Goal: Task Accomplishment & Management: Complete application form

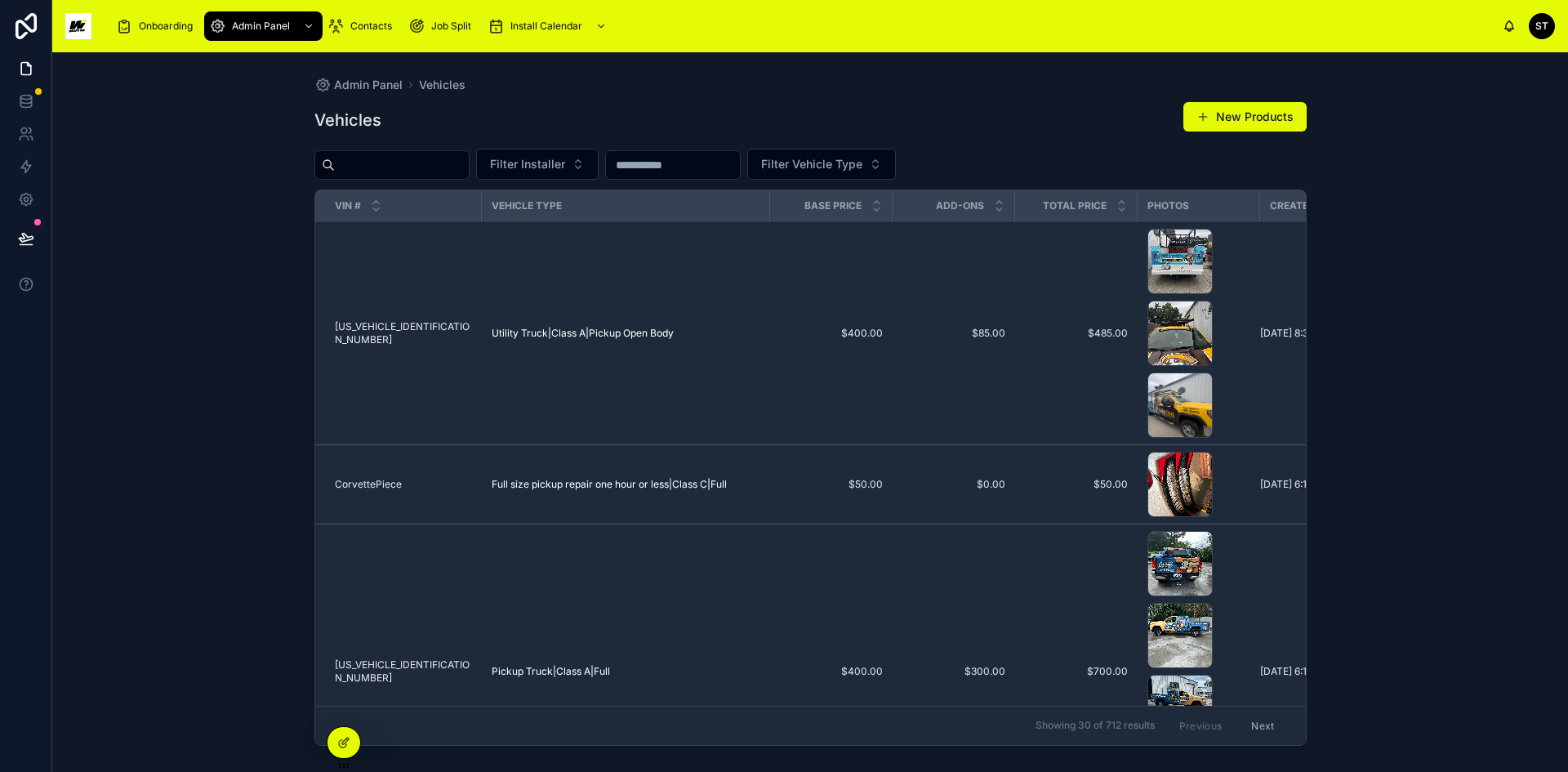
click at [548, 26] on span "Install Calendar" at bounding box center [547, 26] width 72 height 13
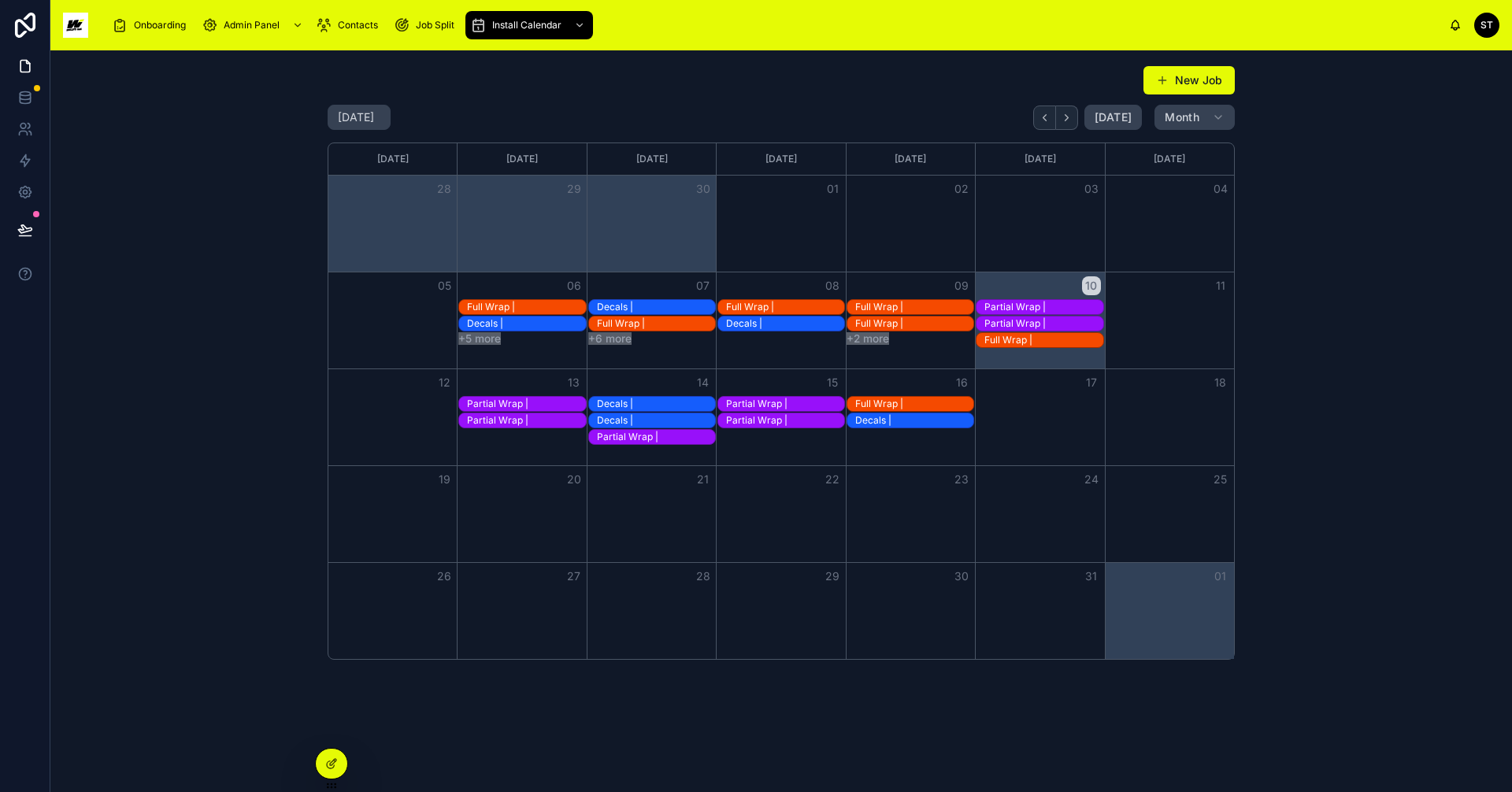
scroll to position [119, 0]
click at [25, 61] on icon at bounding box center [26, 67] width 16 height 16
click at [491, 441] on div "Month View" at bounding box center [458, 437] width 259 height 17
click at [1191, 76] on button "New Job" at bounding box center [1189, 81] width 91 height 28
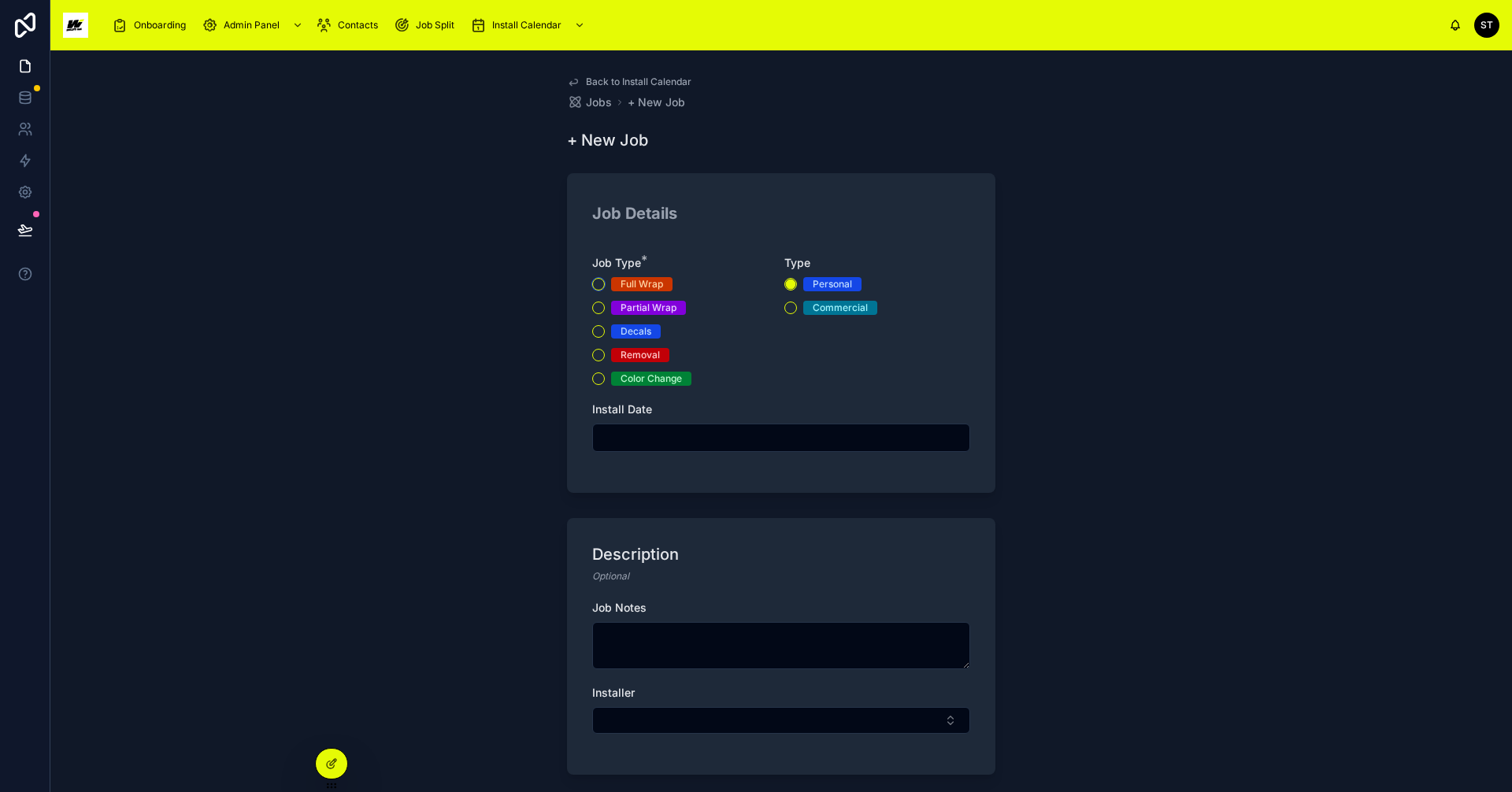
drag, startPoint x: 596, startPoint y: 280, endPoint x: 688, endPoint y: 318, distance: 99.5
click at [663, 309] on div "Full Wrap Partial Wrap Decals Removal Color Change" at bounding box center [684, 331] width 185 height 108
click at [524, 64] on span "Install Calendar" at bounding box center [538, 67] width 69 height 12
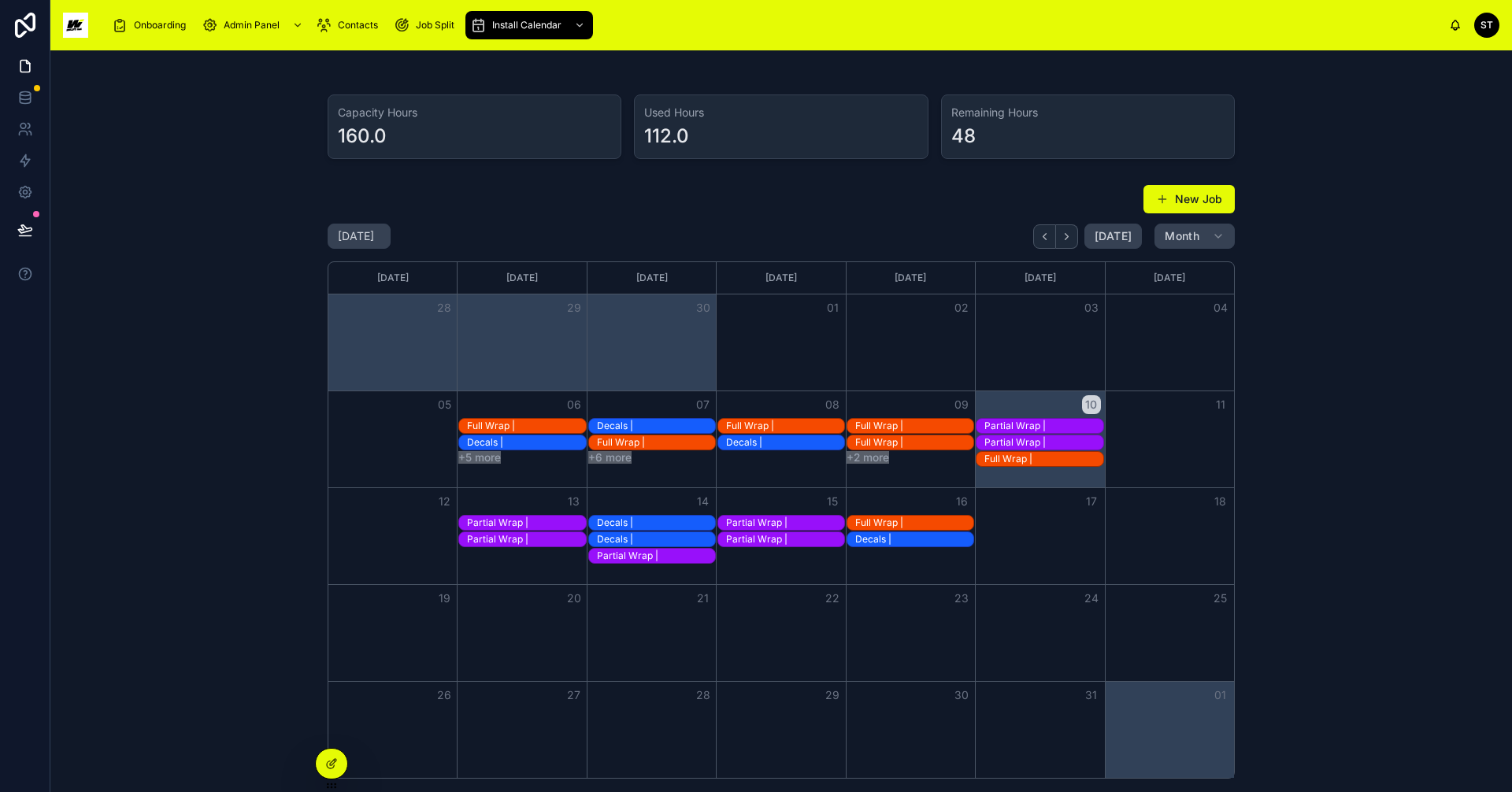
click at [479, 458] on button "+5 more" at bounding box center [479, 457] width 43 height 12
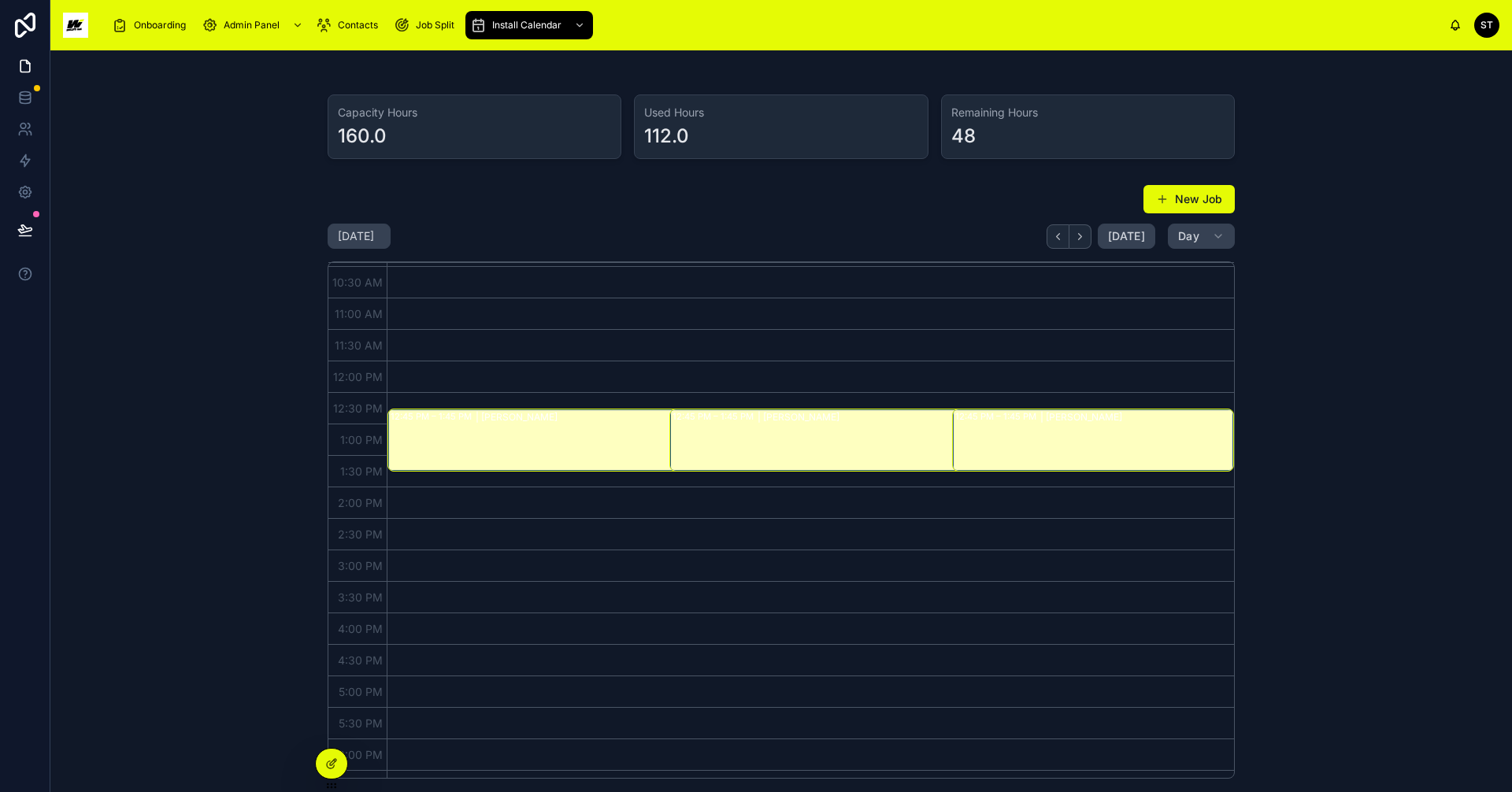
scroll to position [630, 0]
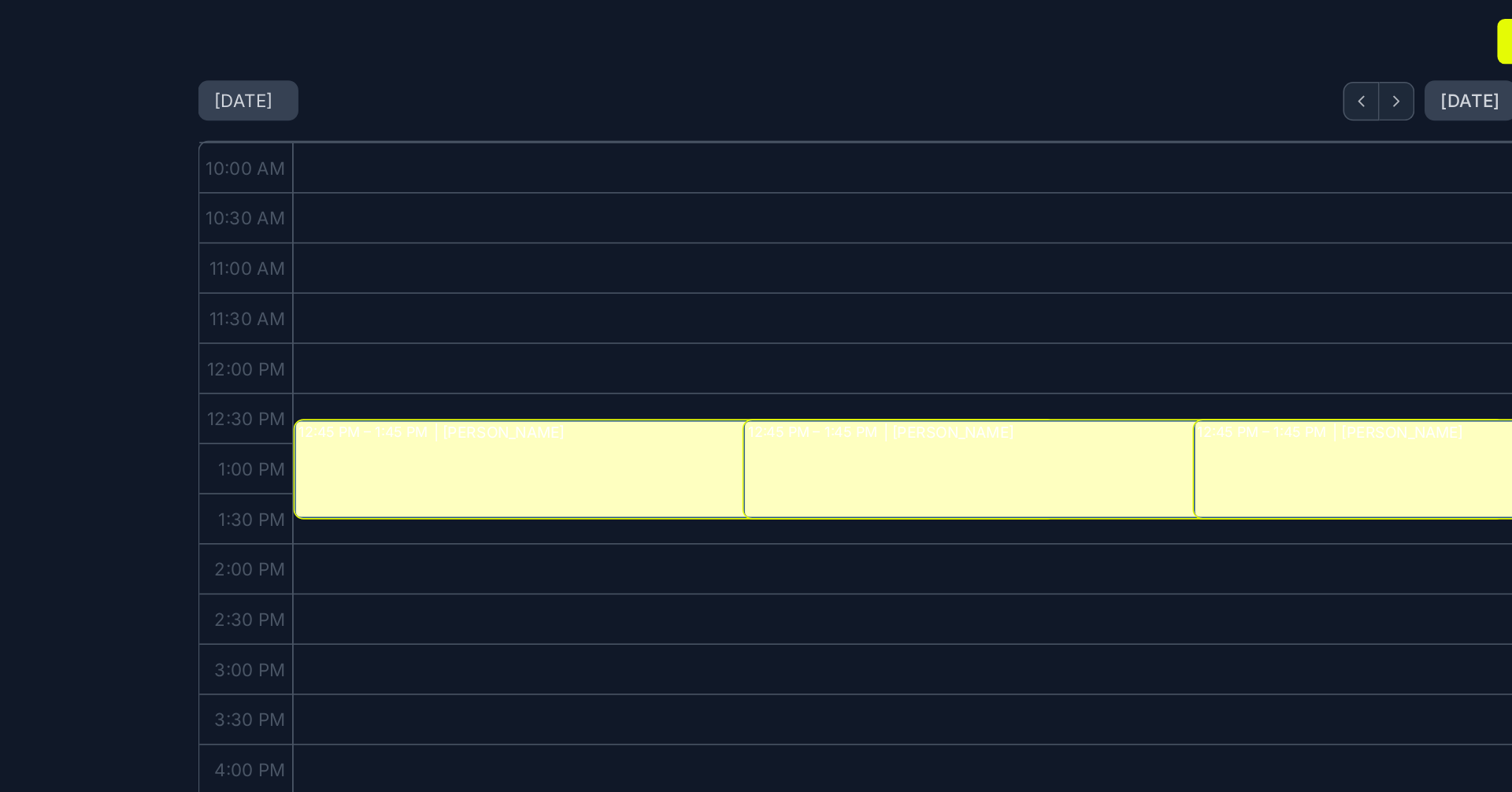
click at [555, 444] on div "| Marianne Gamsby" at bounding box center [670, 444] width 390 height 12
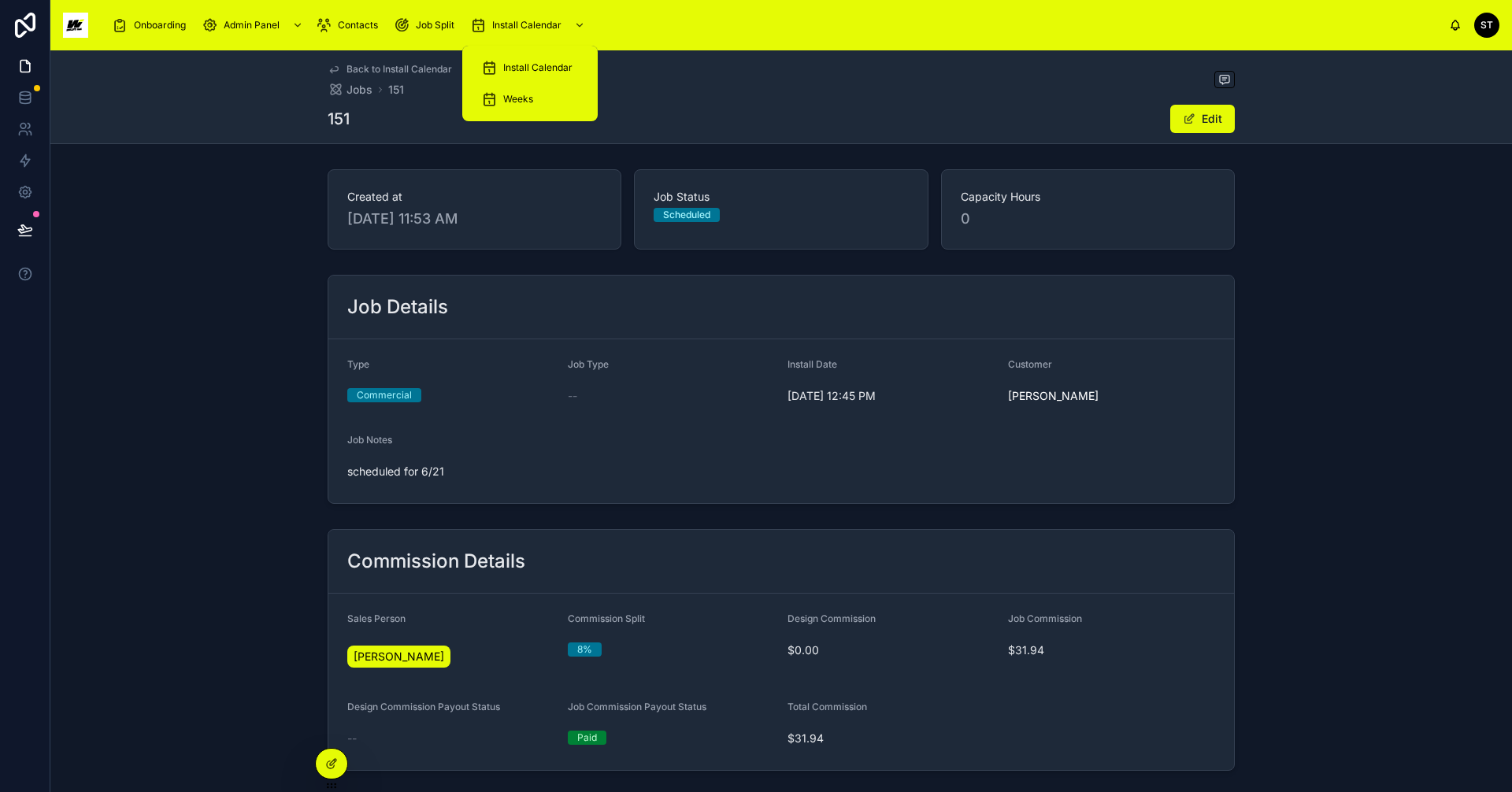
click at [541, 70] on span "Install Calendar" at bounding box center [538, 67] width 69 height 12
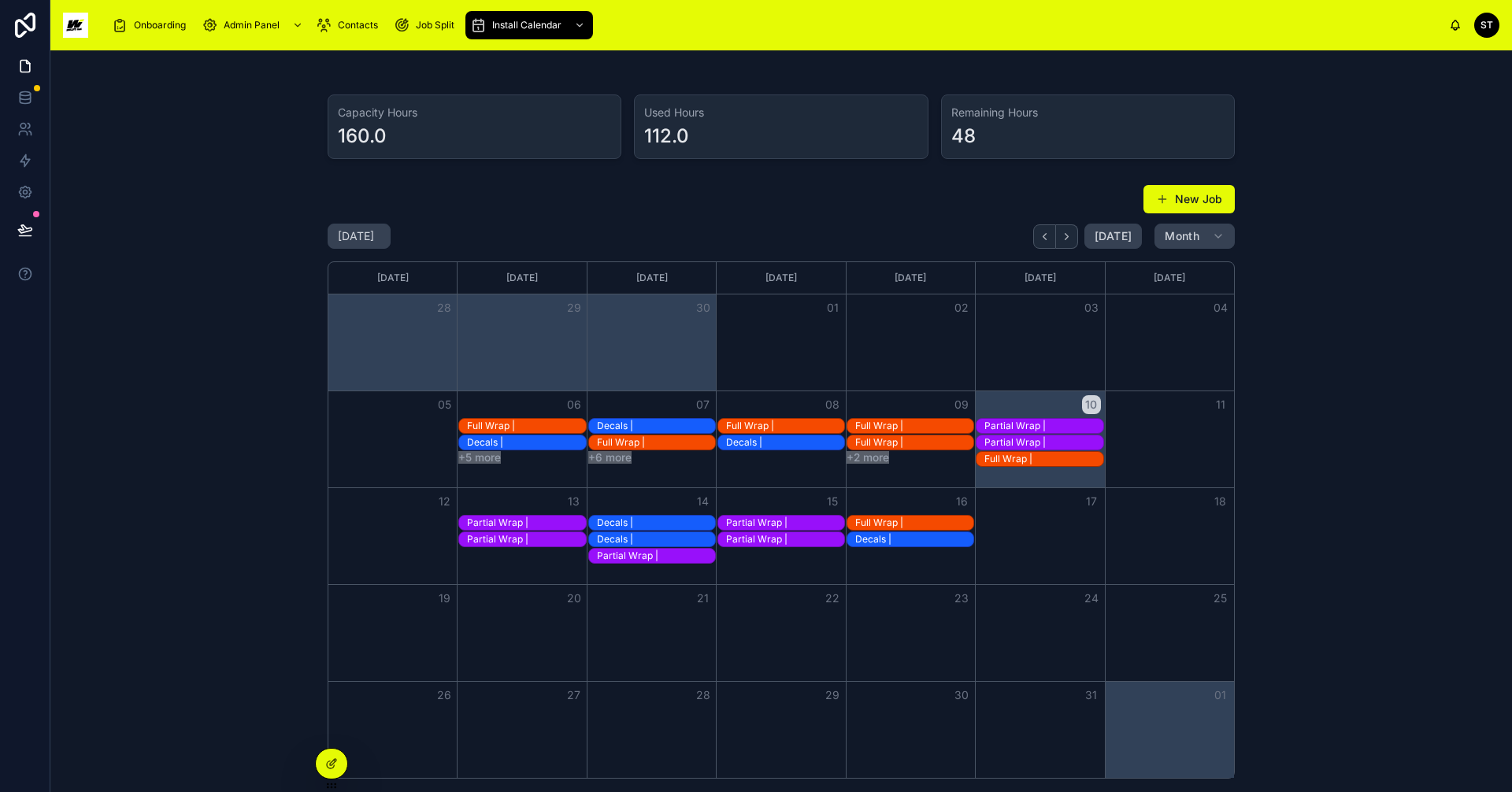
click at [877, 458] on button "+2 more" at bounding box center [868, 457] width 43 height 12
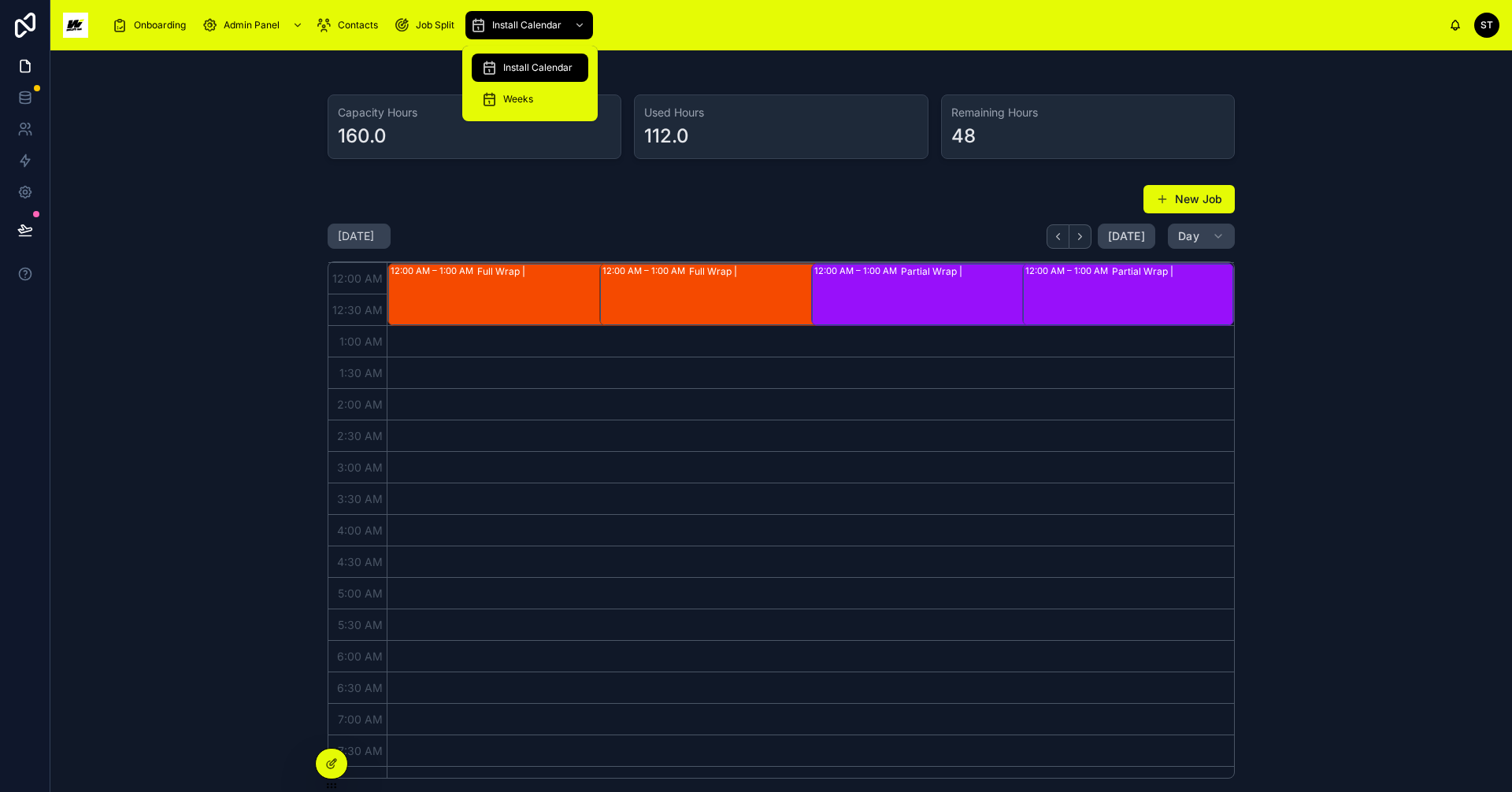
click at [555, 64] on span "Install Calendar" at bounding box center [538, 67] width 69 height 12
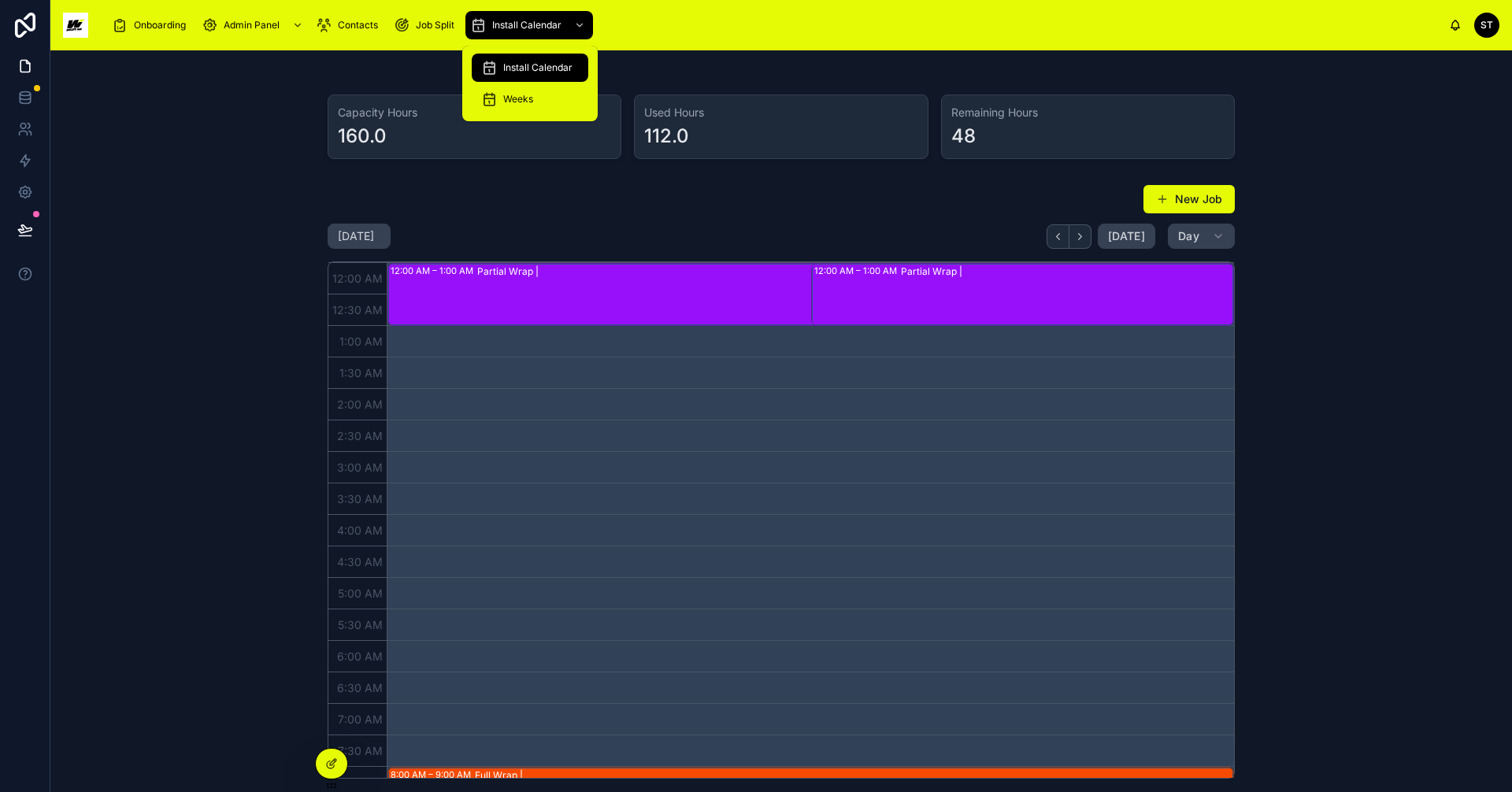
click at [557, 69] on span "Install Calendar" at bounding box center [538, 67] width 69 height 12
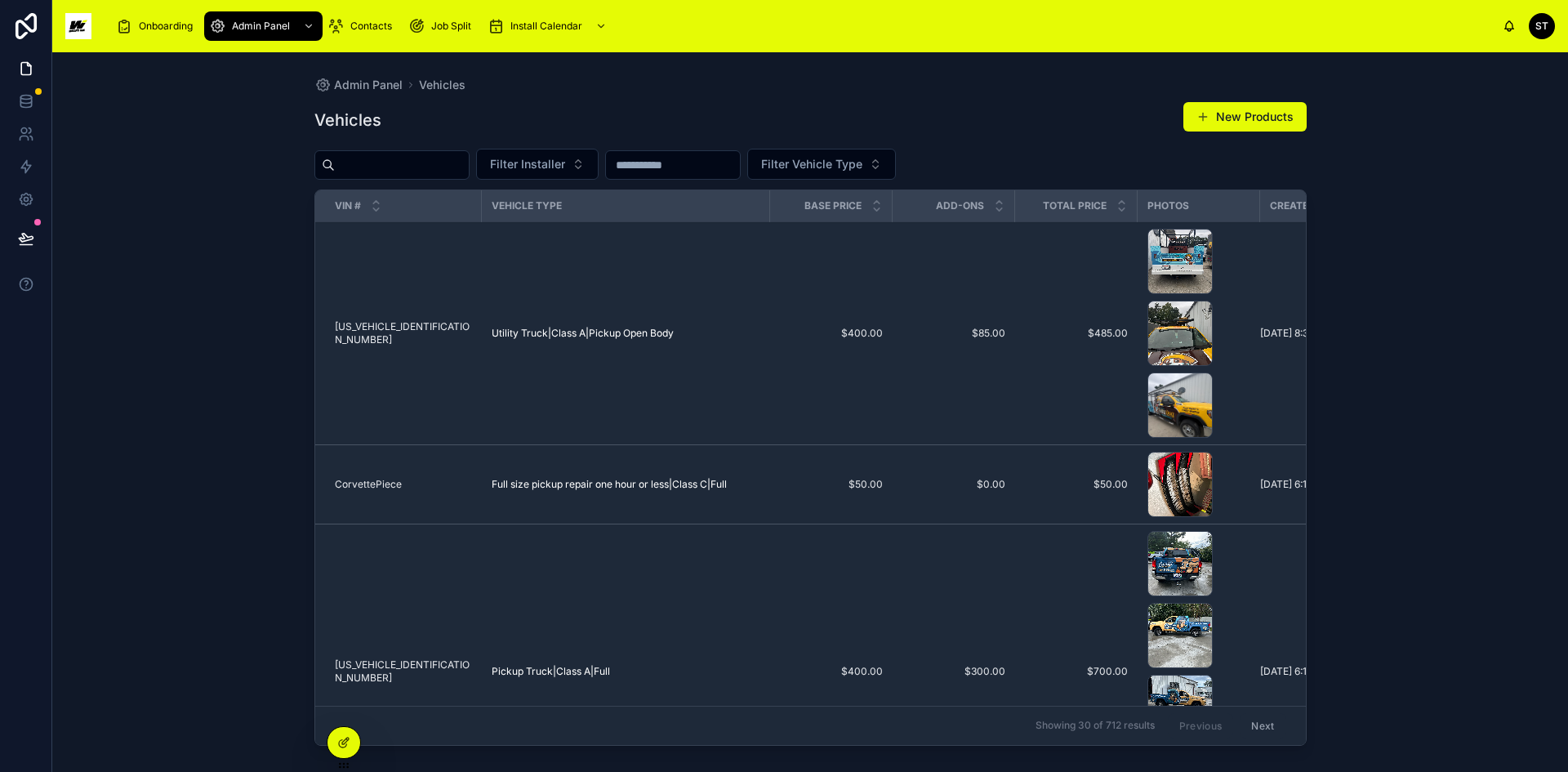
click at [598, 23] on icon "scrollable content" at bounding box center [601, 26] width 11 height 11
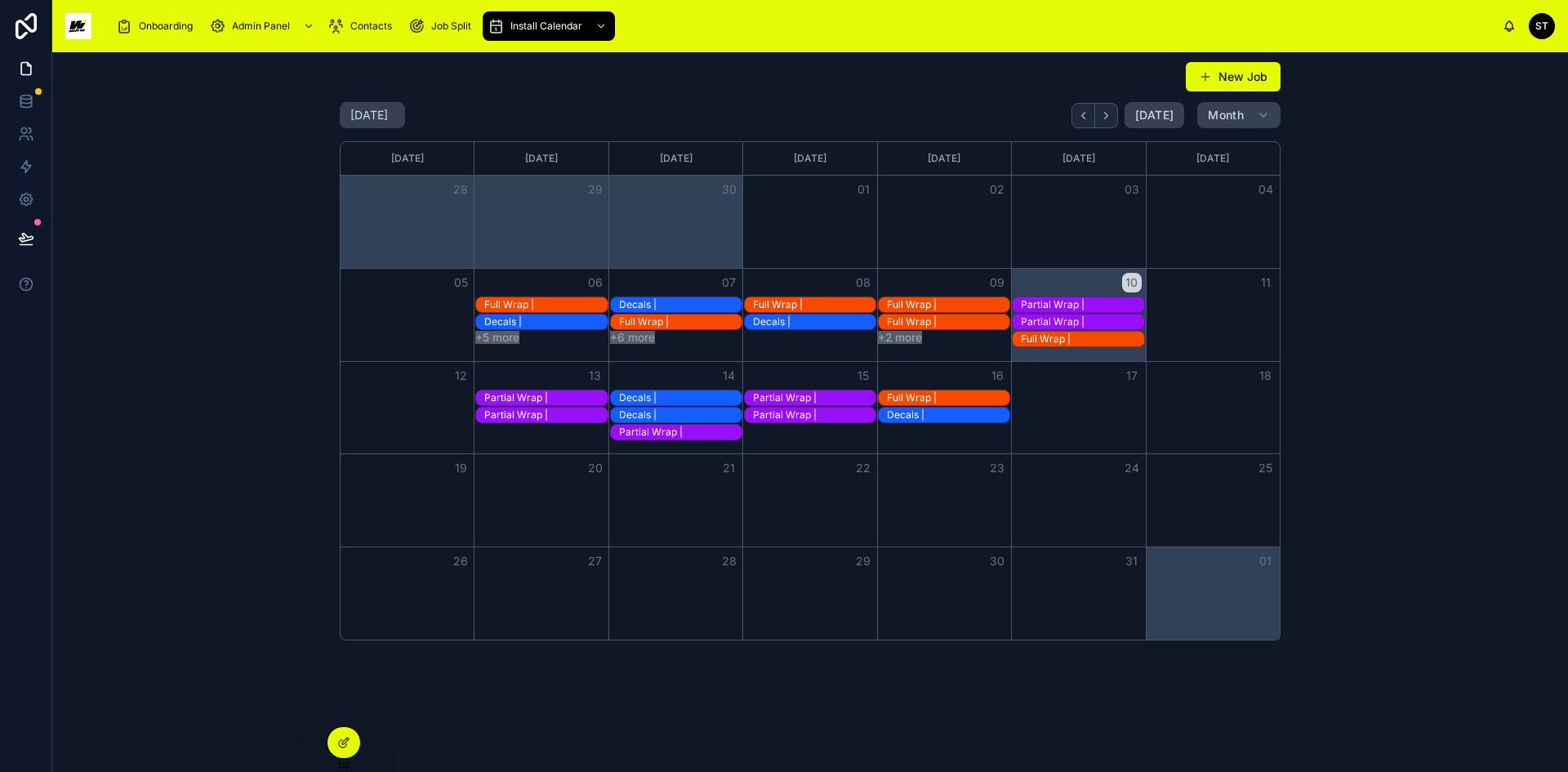
scroll to position [135, 0]
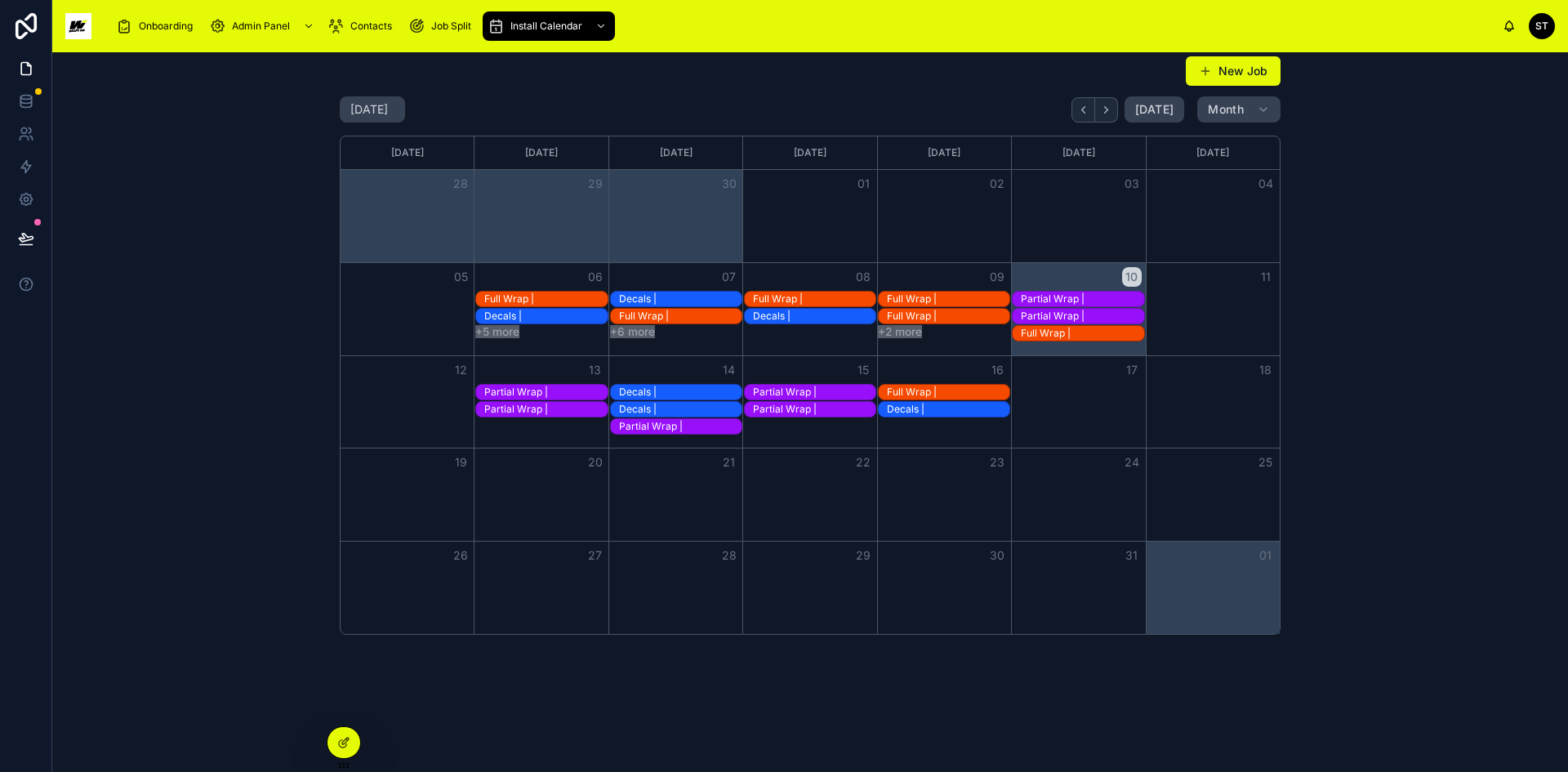
click at [664, 423] on div "Partial Wrap |" at bounding box center [680, 426] width 122 height 13
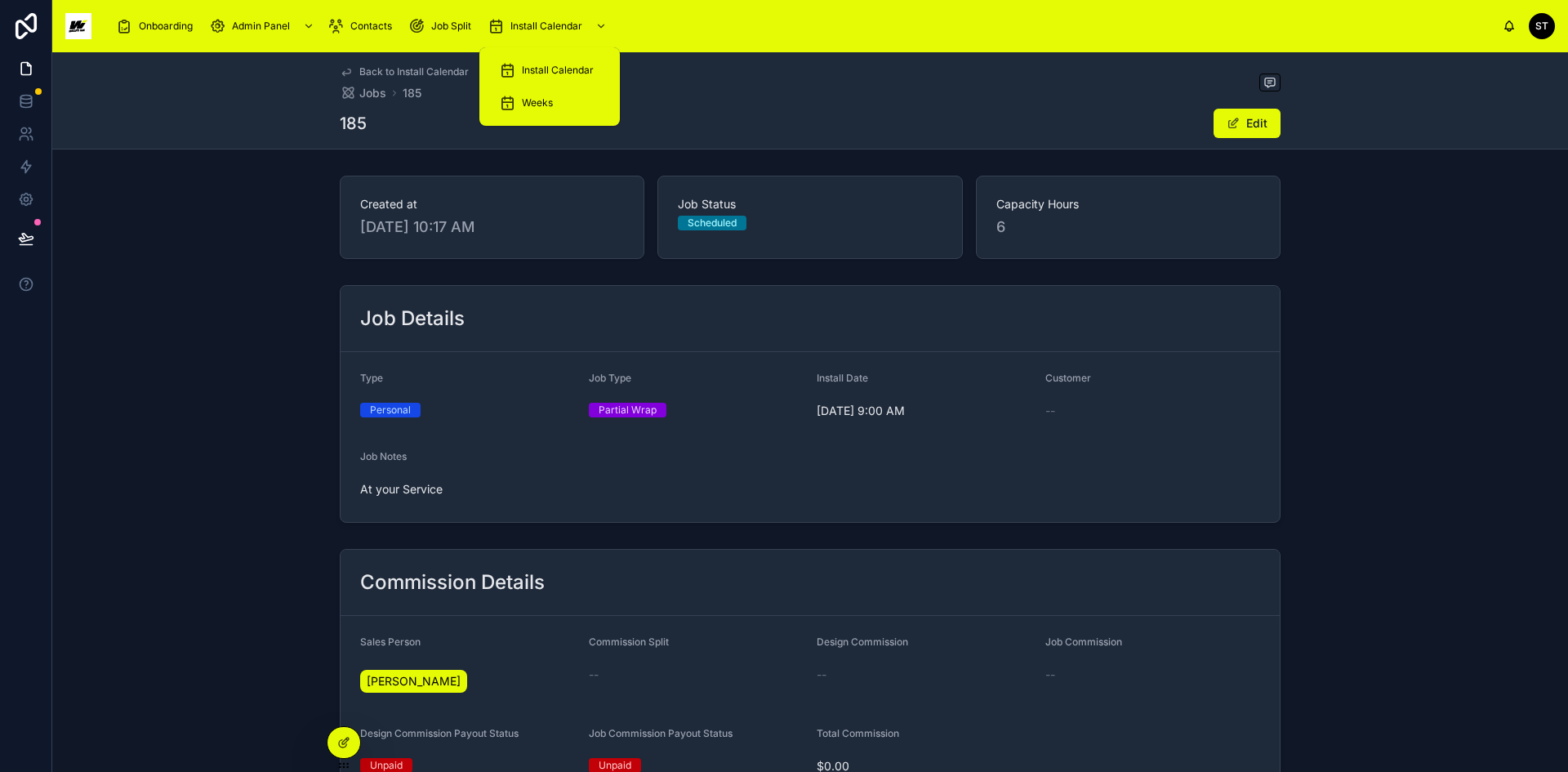
click at [581, 74] on span "Install Calendar" at bounding box center [558, 70] width 72 height 13
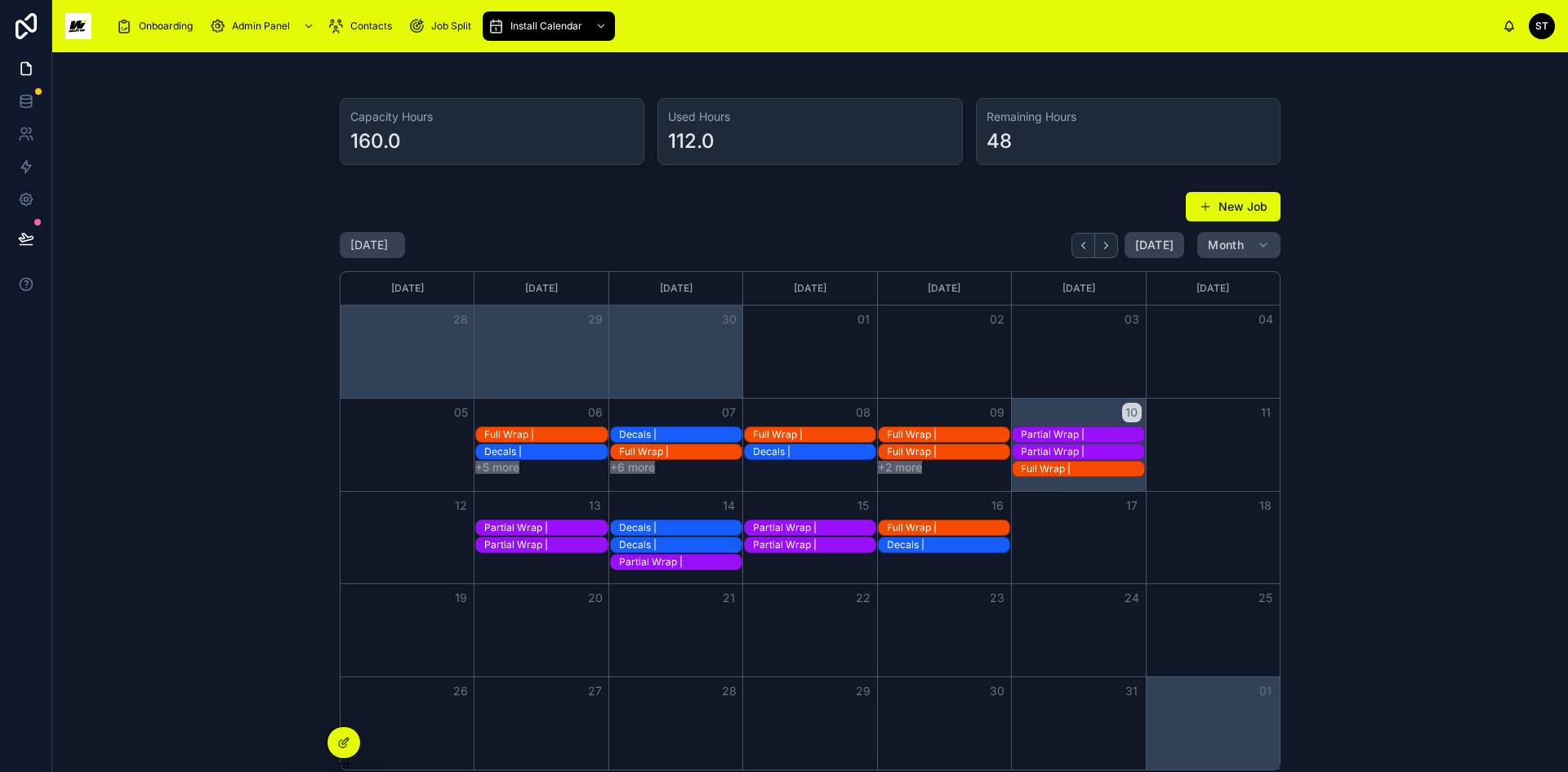
click at [533, 571] on div "Month View" at bounding box center [541, 537] width 134 height 92
click at [1233, 208] on button "New Job" at bounding box center [1233, 207] width 95 height 29
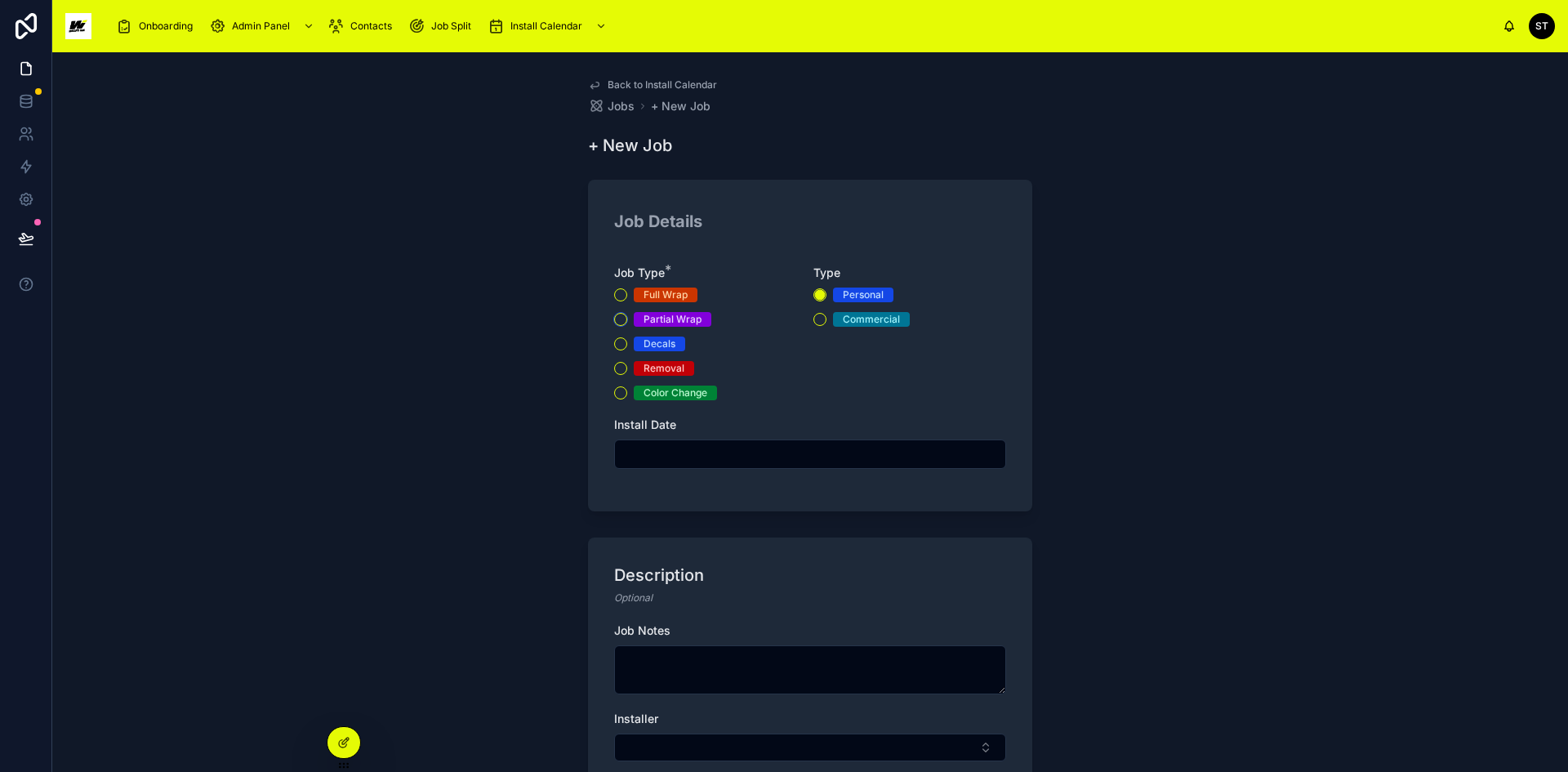
click at [620, 321] on button "Partial Wrap" at bounding box center [620, 319] width 13 height 13
click at [652, 448] on input "text" at bounding box center [810, 454] width 390 height 23
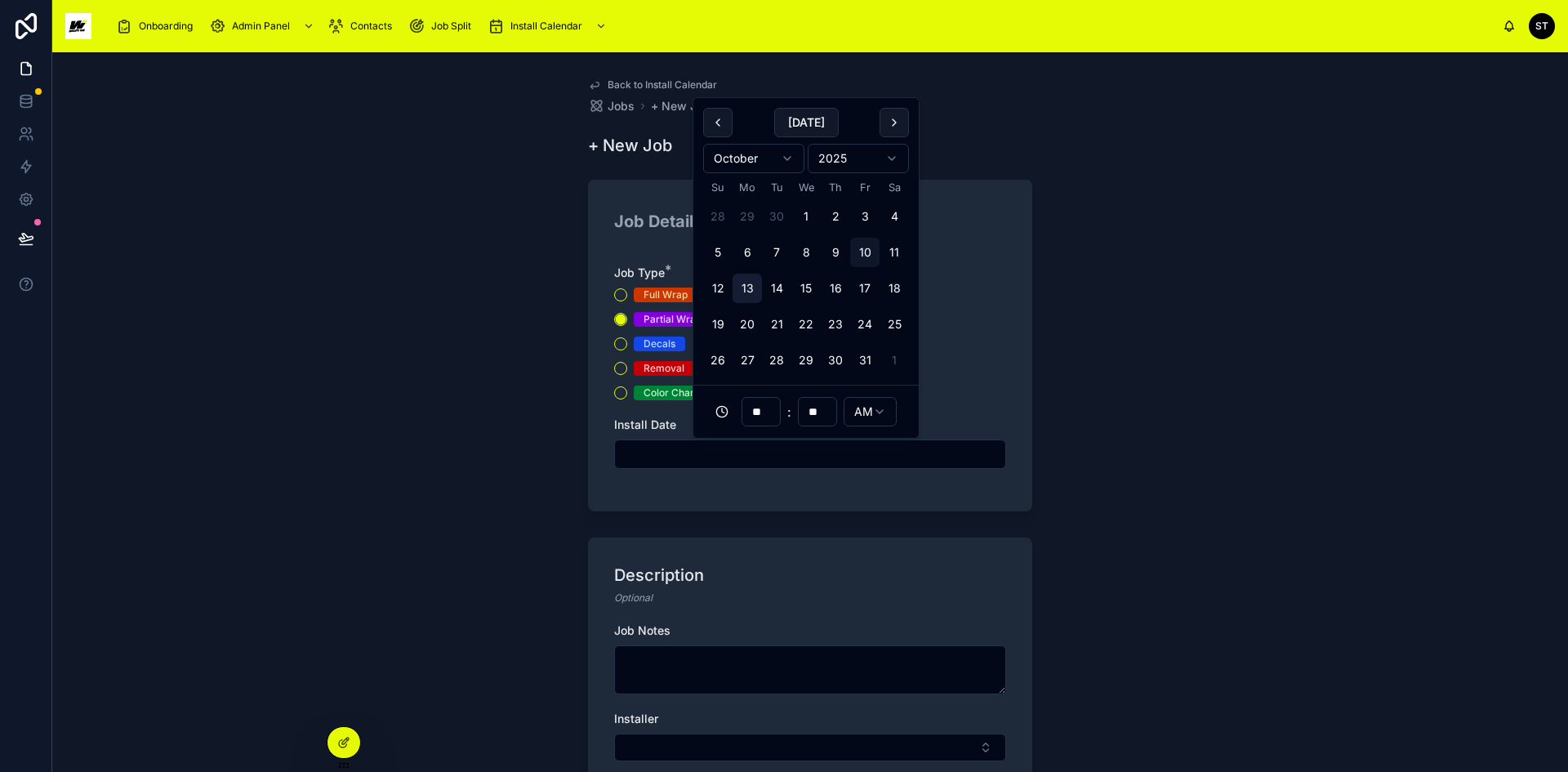
click at [744, 289] on button "13" at bounding box center [747, 288] width 29 height 29
type input "**********"
click at [677, 659] on textarea at bounding box center [810, 669] width 392 height 49
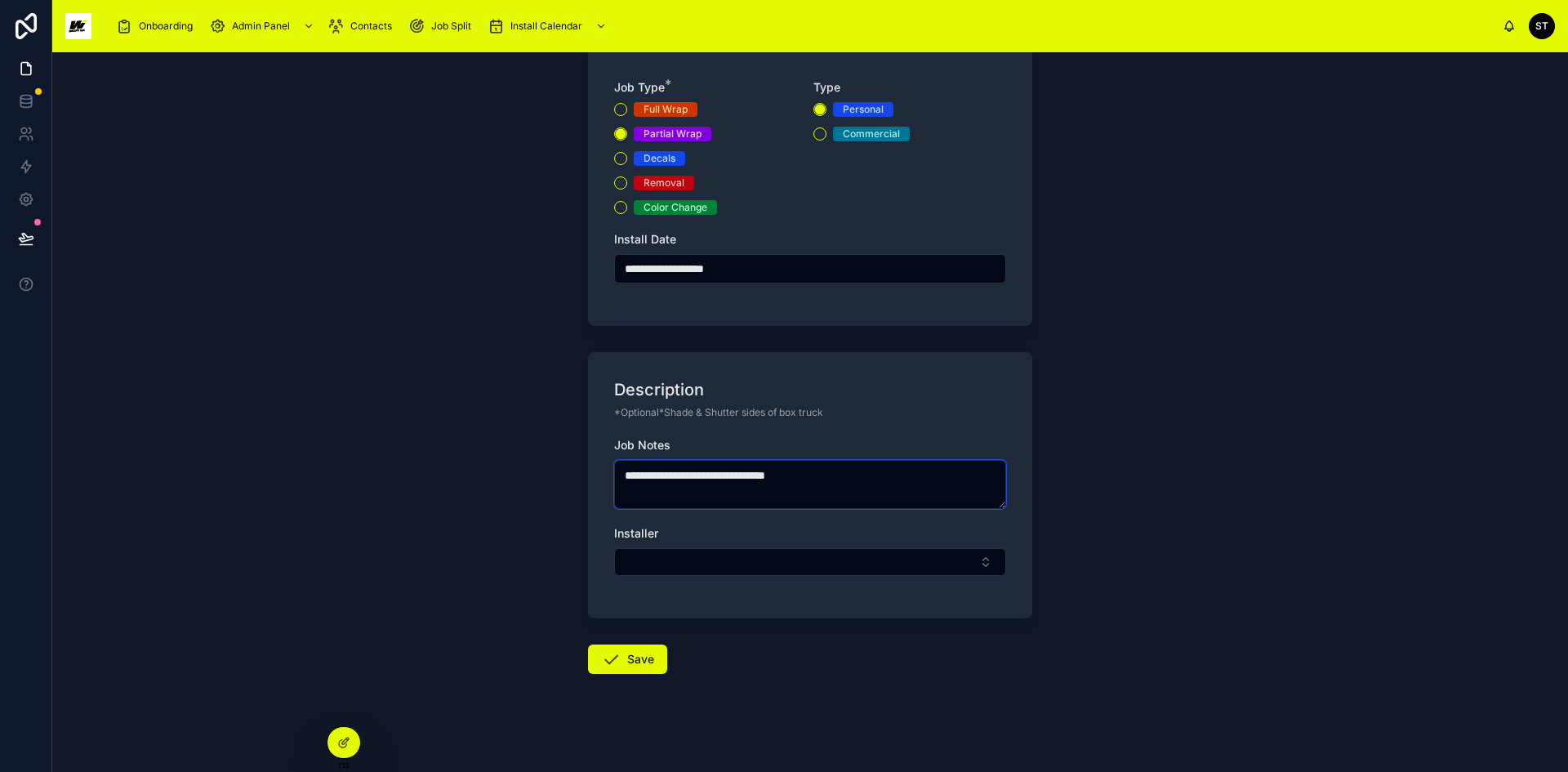
scroll to position [192, 0]
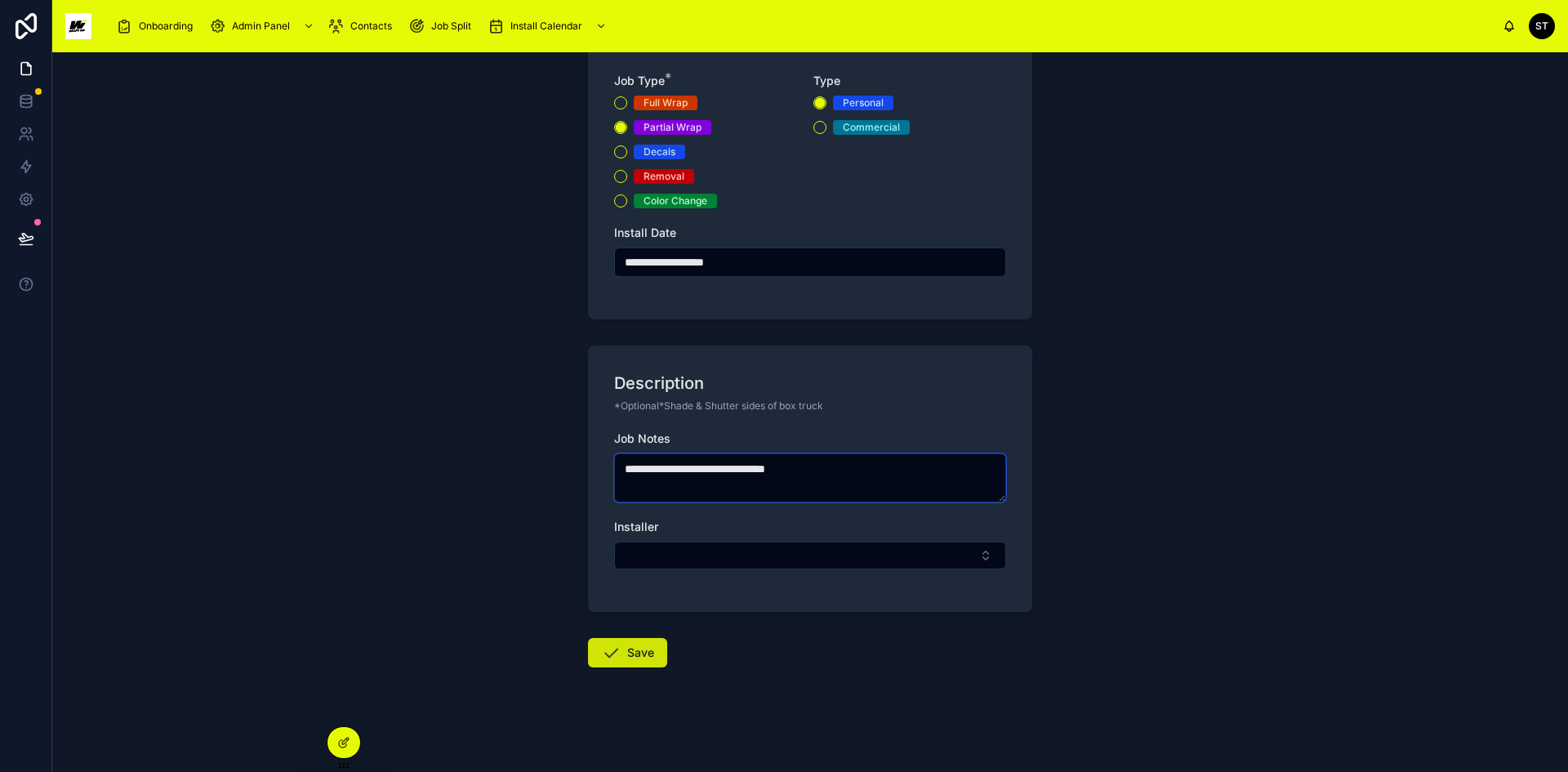
type textarea "**********"
click at [615, 651] on icon at bounding box center [610, 651] width 19 height 19
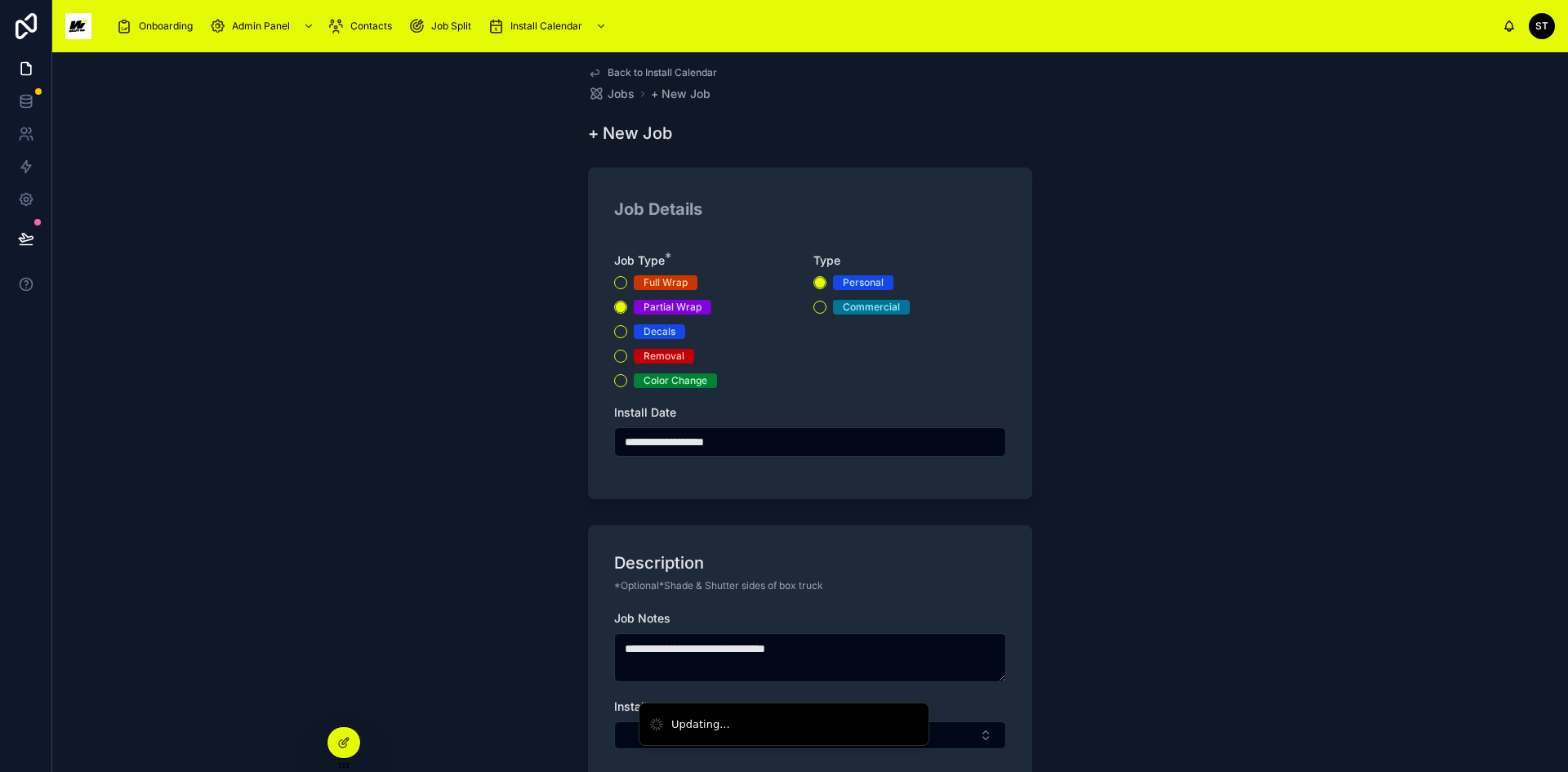
scroll to position [0, 0]
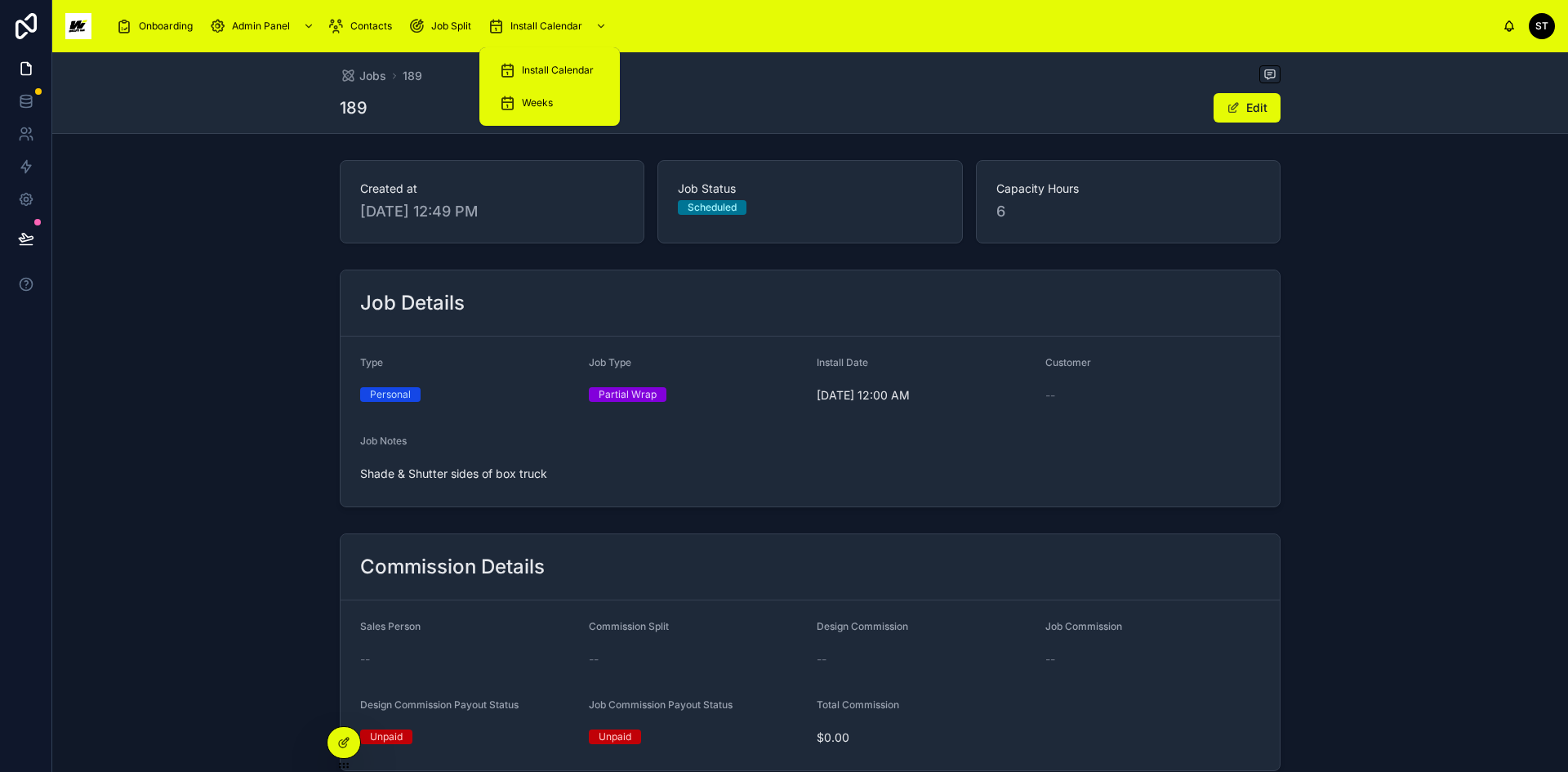
click at [571, 69] on span "Install Calendar" at bounding box center [558, 70] width 72 height 13
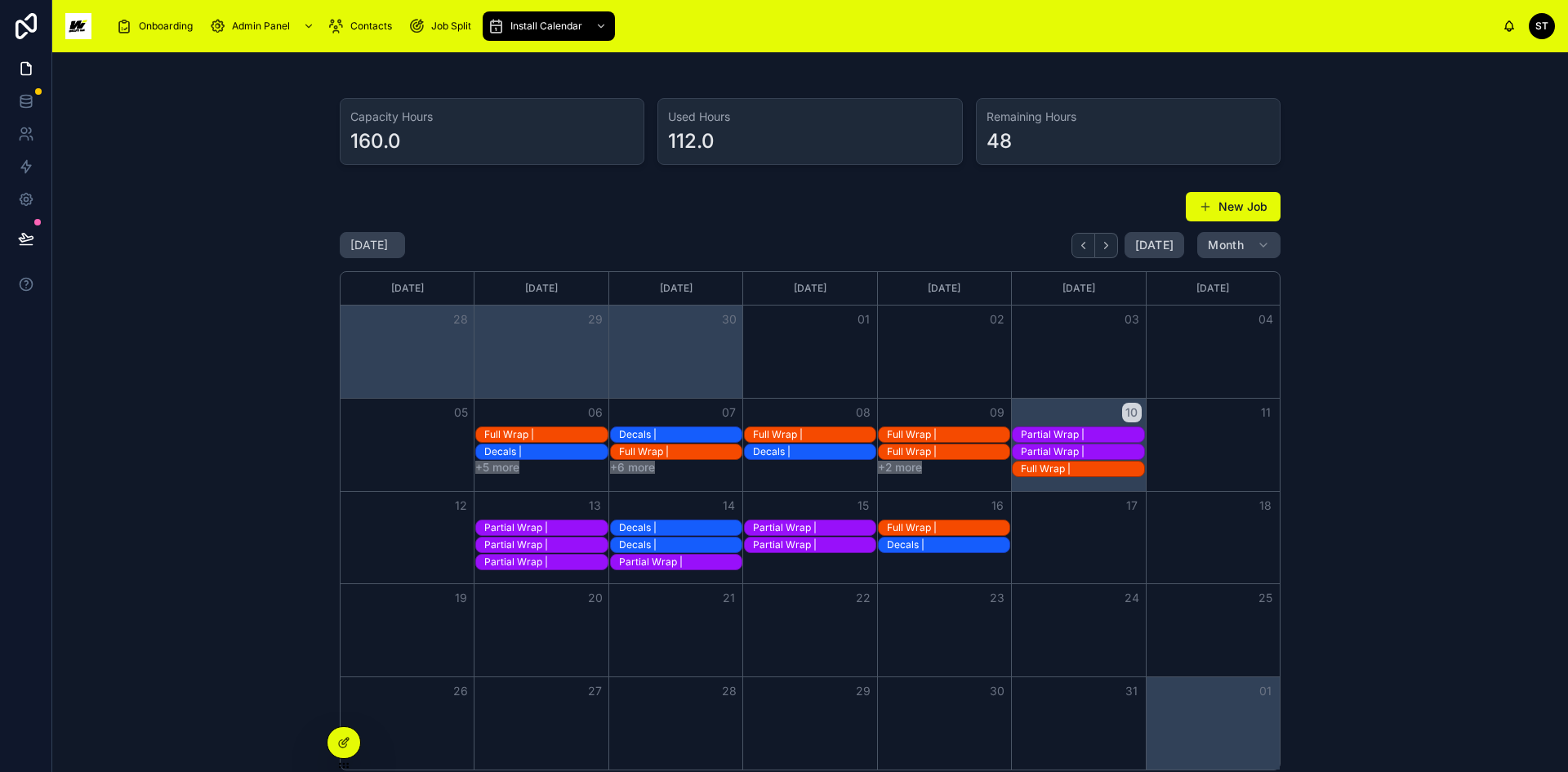
scroll to position [82, 0]
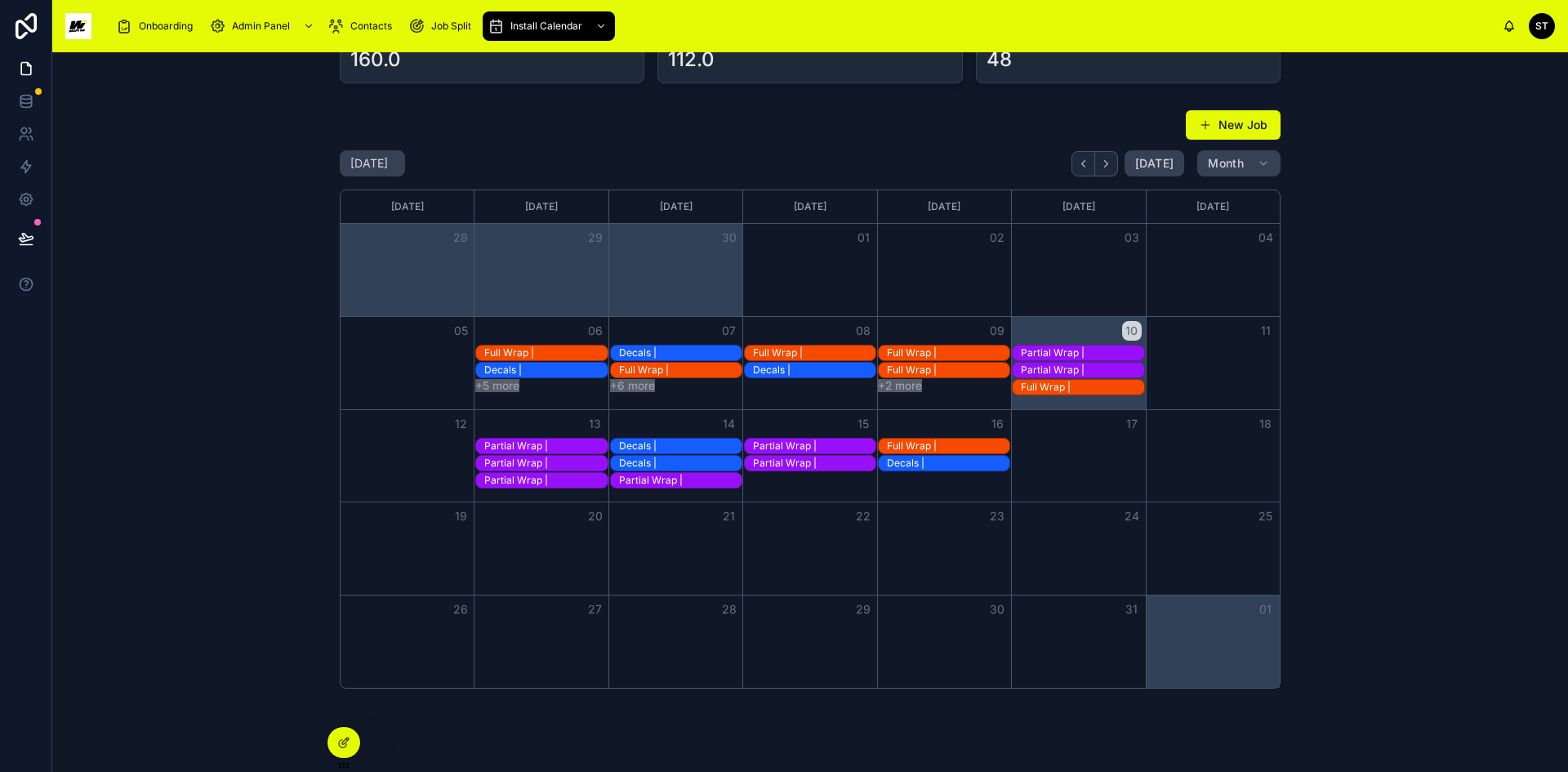
click at [693, 442] on div "Decals |" at bounding box center [680, 445] width 122 height 13
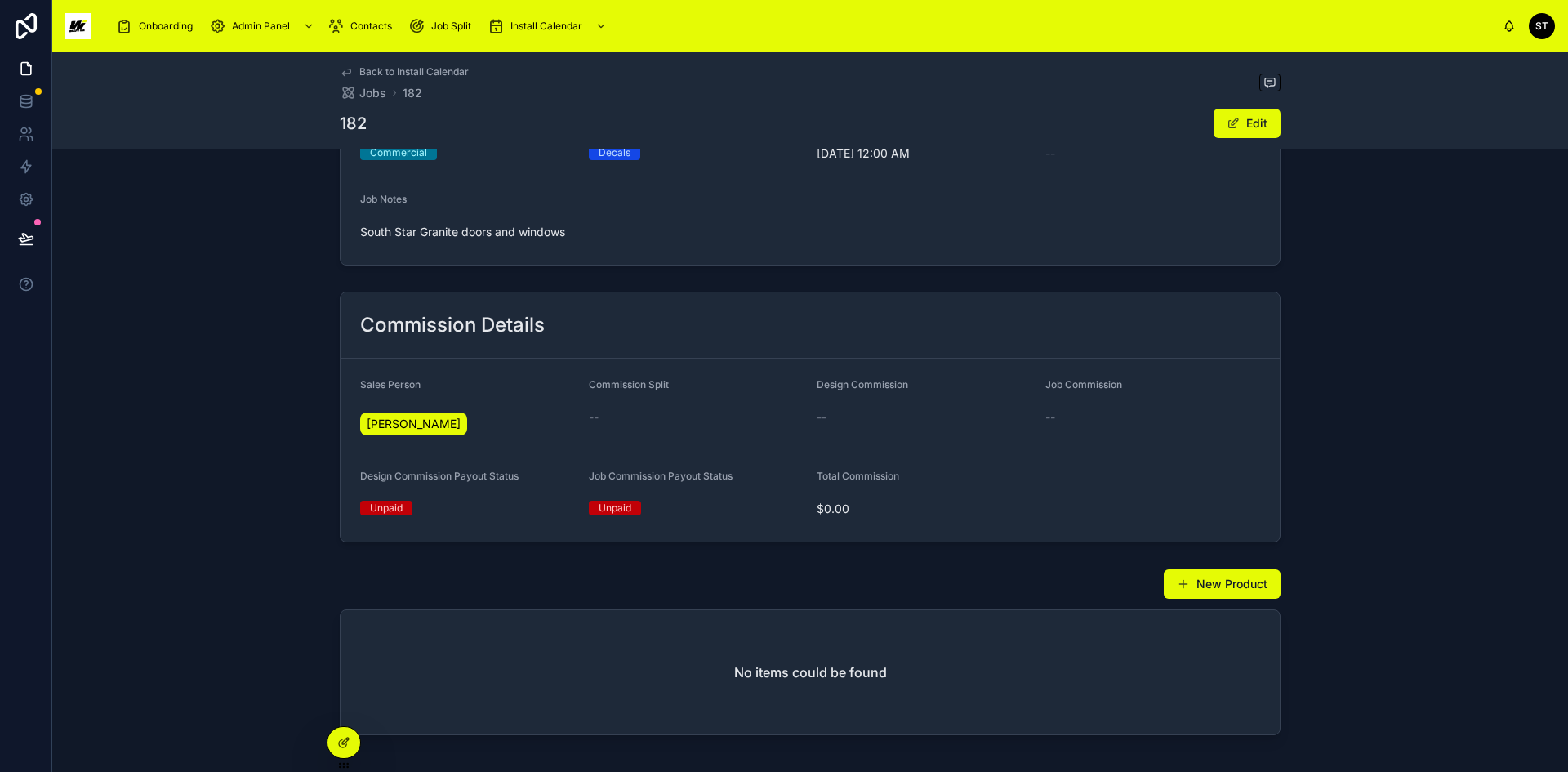
scroll to position [257, 0]
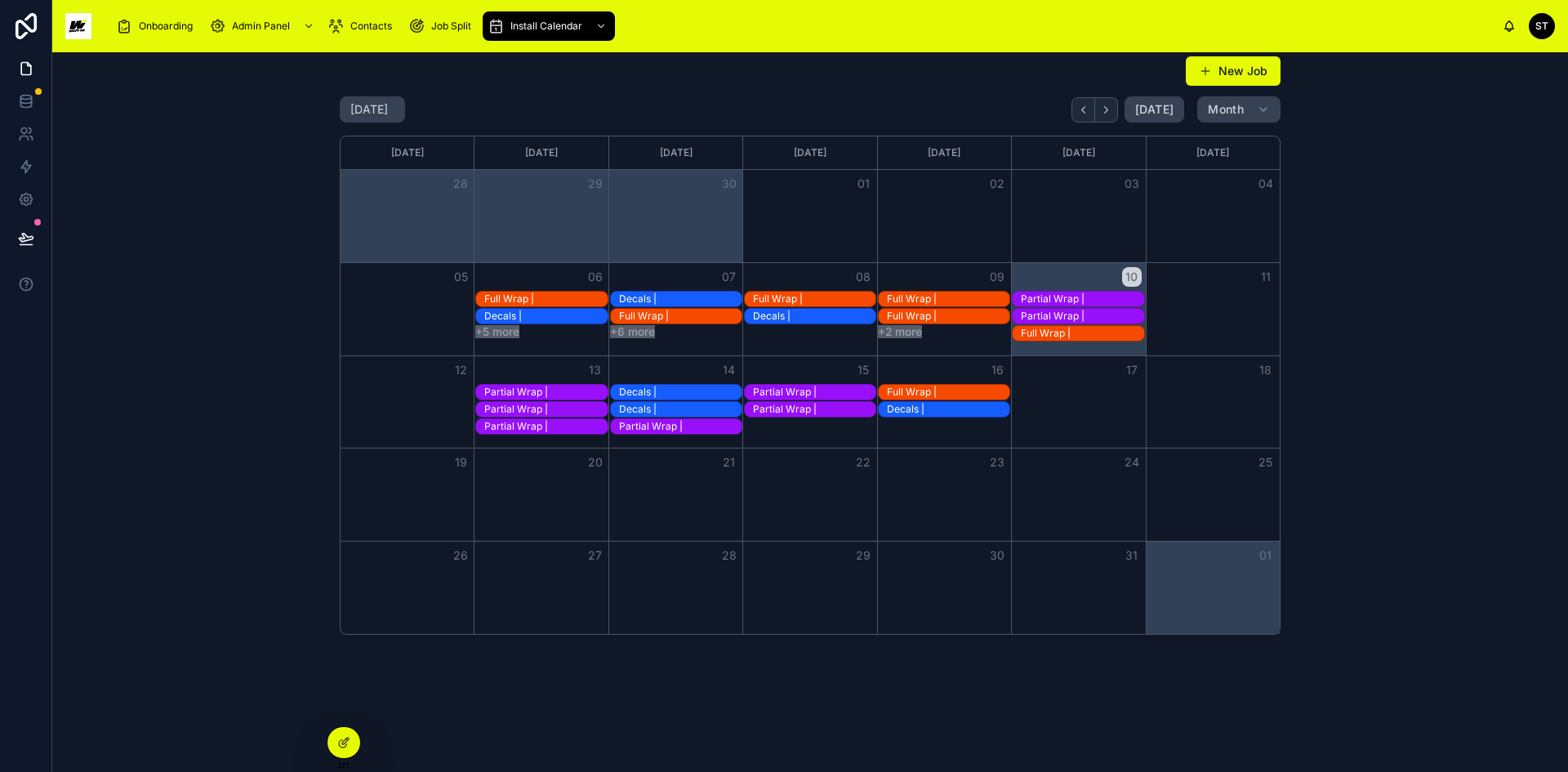
scroll to position [135, 0]
click at [649, 371] on div "14" at bounding box center [676, 370] width 134 height 28
click at [1251, 67] on button "New Job" at bounding box center [1233, 71] width 95 height 29
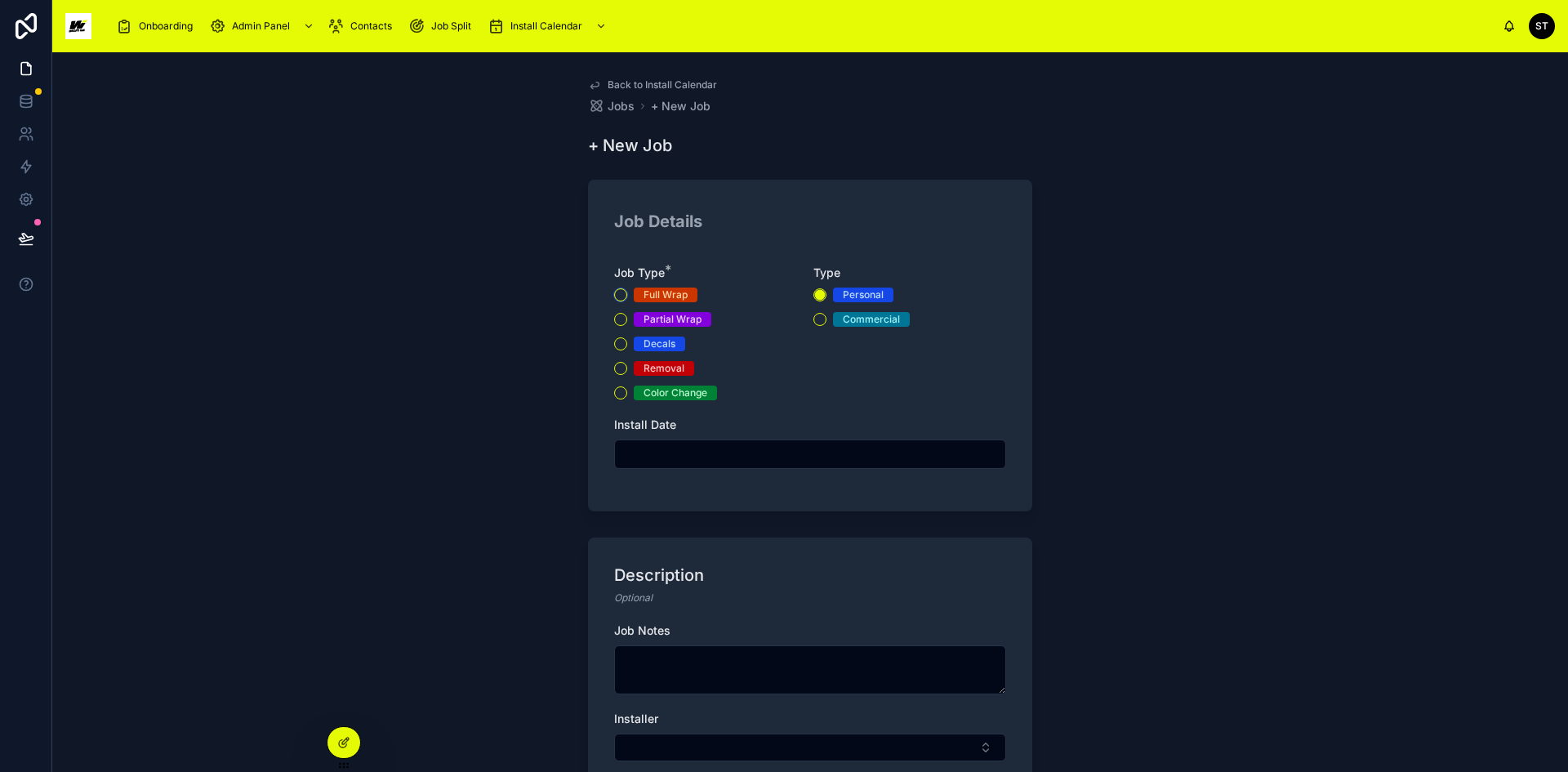
click at [614, 293] on button "Full Wrap" at bounding box center [620, 294] width 13 height 13
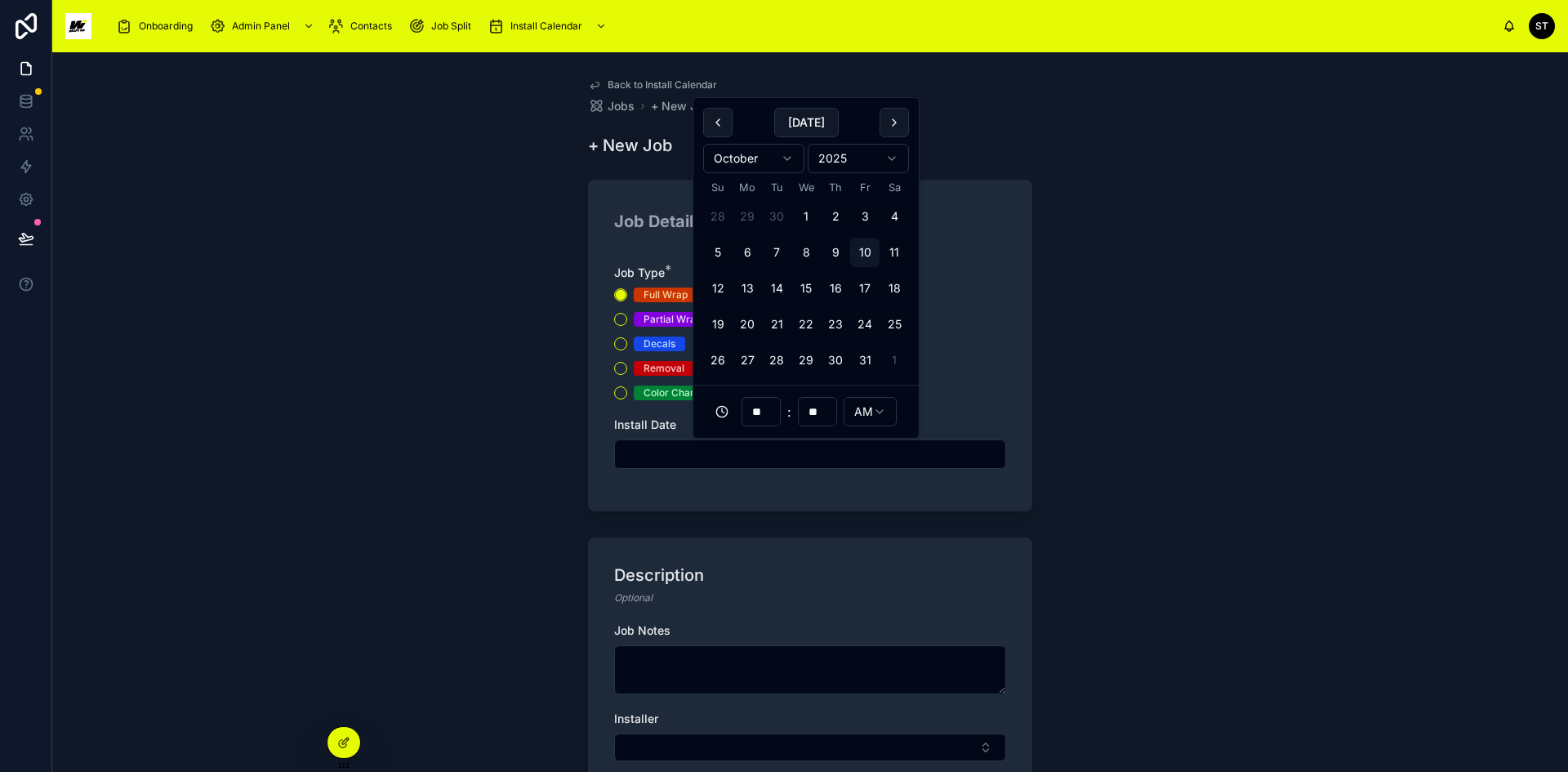
click at [661, 448] on input "text" at bounding box center [810, 454] width 390 height 23
click at [778, 289] on button "14" at bounding box center [777, 288] width 29 height 29
type input "**********"
click at [649, 667] on textarea at bounding box center [810, 669] width 392 height 49
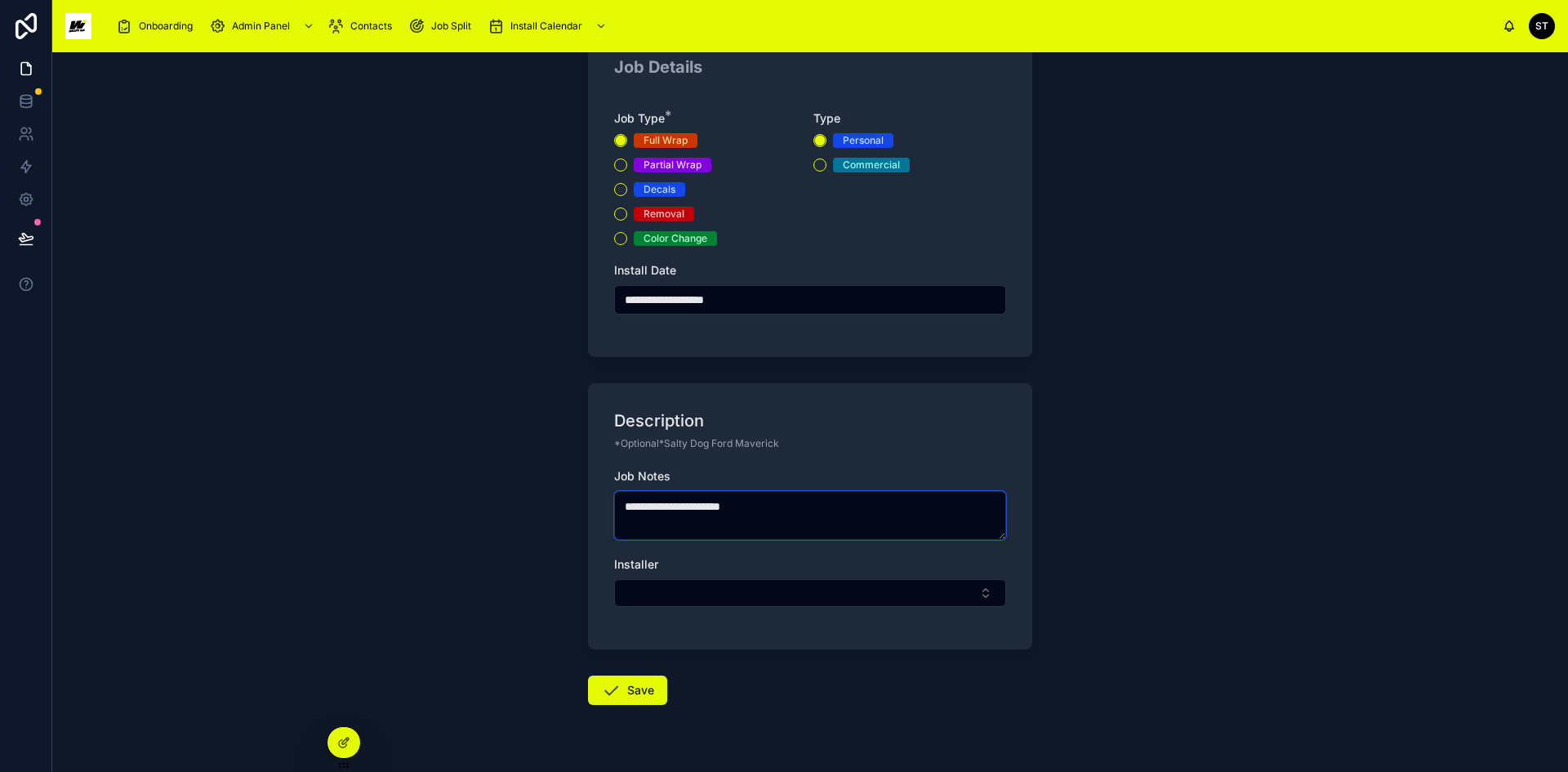
scroll to position [192, 0]
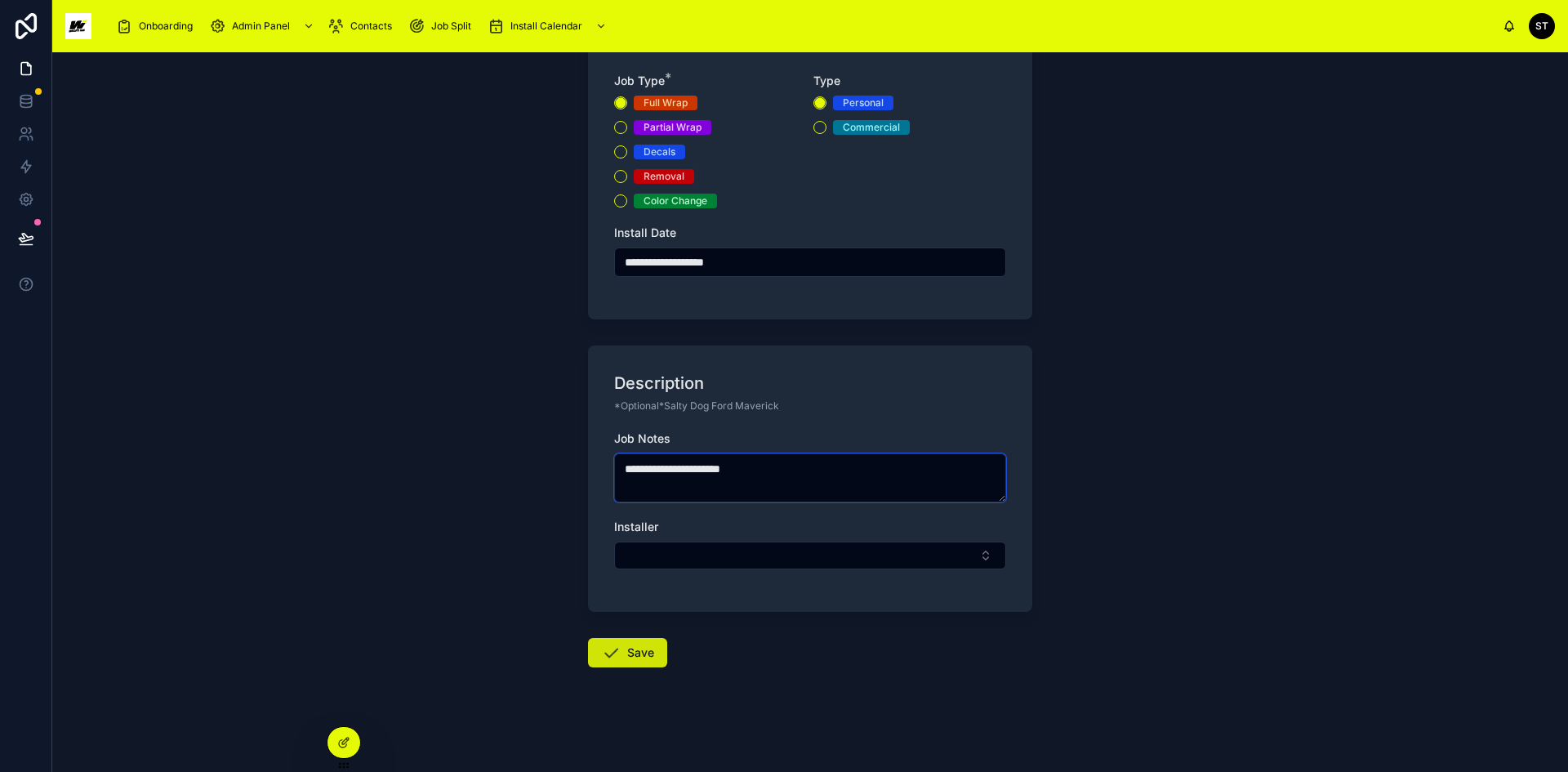
type textarea "**********"
click at [628, 655] on button "Save" at bounding box center [628, 652] width 79 height 29
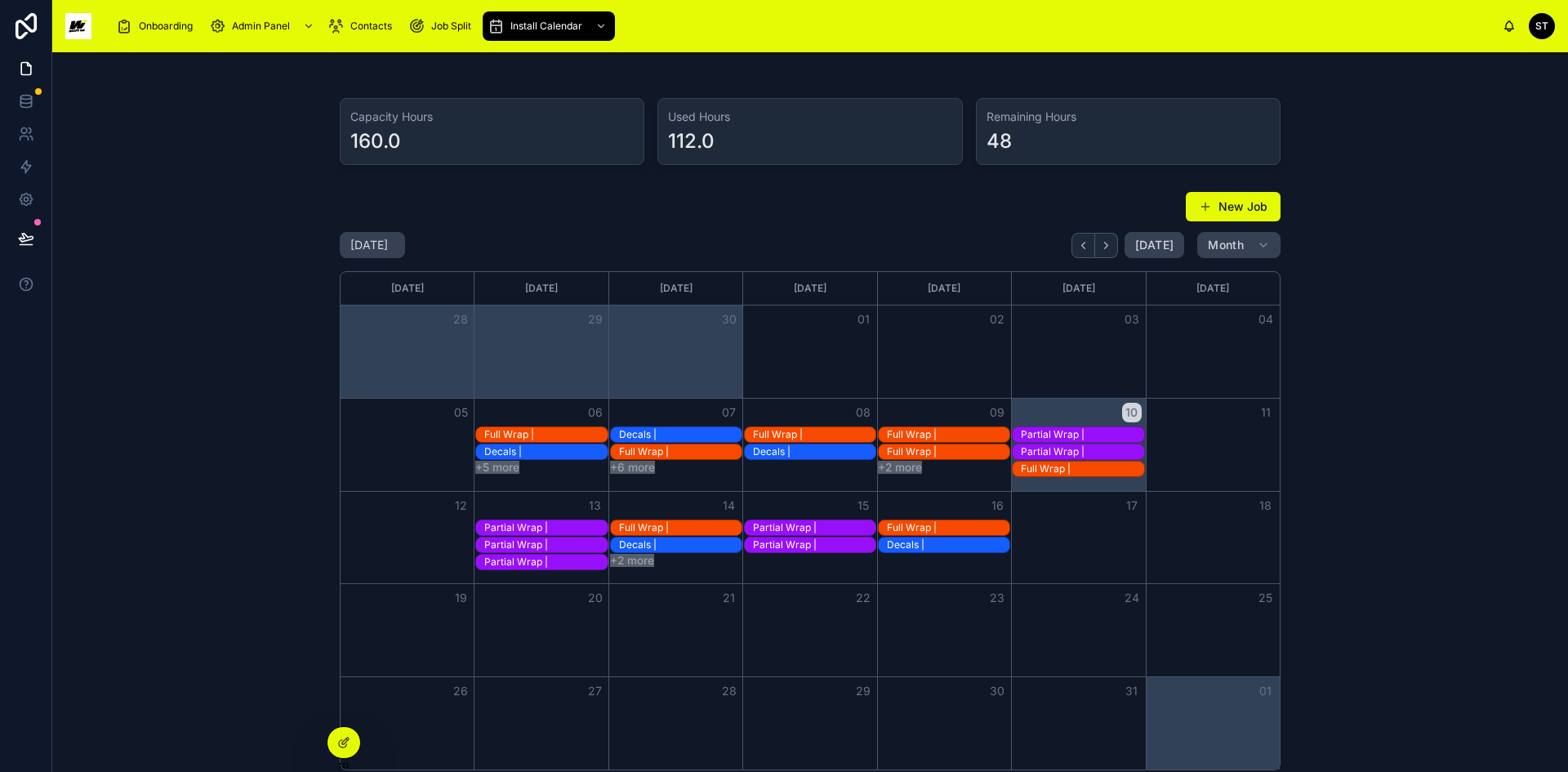
click at [638, 561] on button "+2 more" at bounding box center [632, 560] width 44 height 13
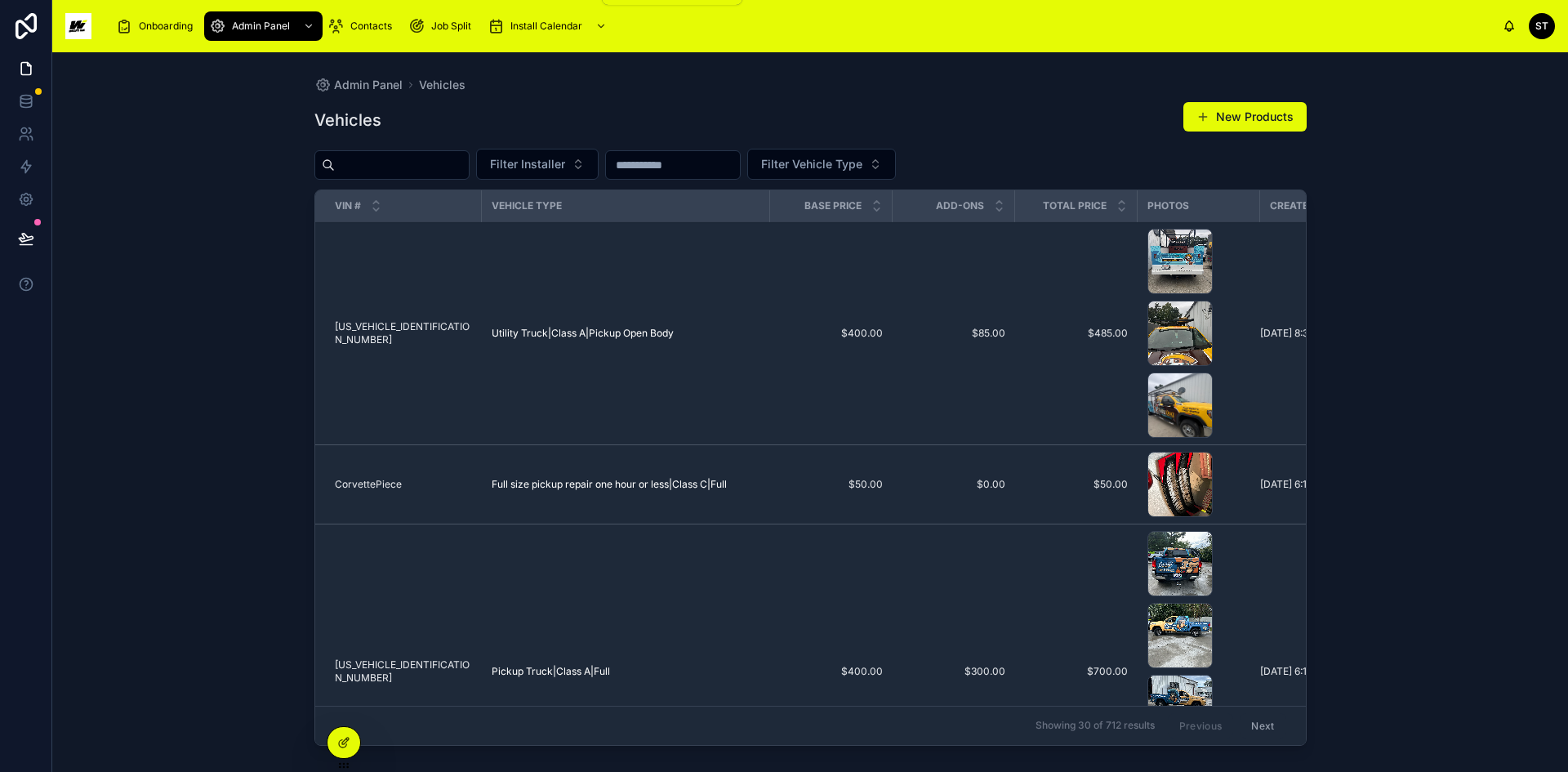
click at [548, 19] on span "Install Calendar" at bounding box center [547, 26] width 72 height 13
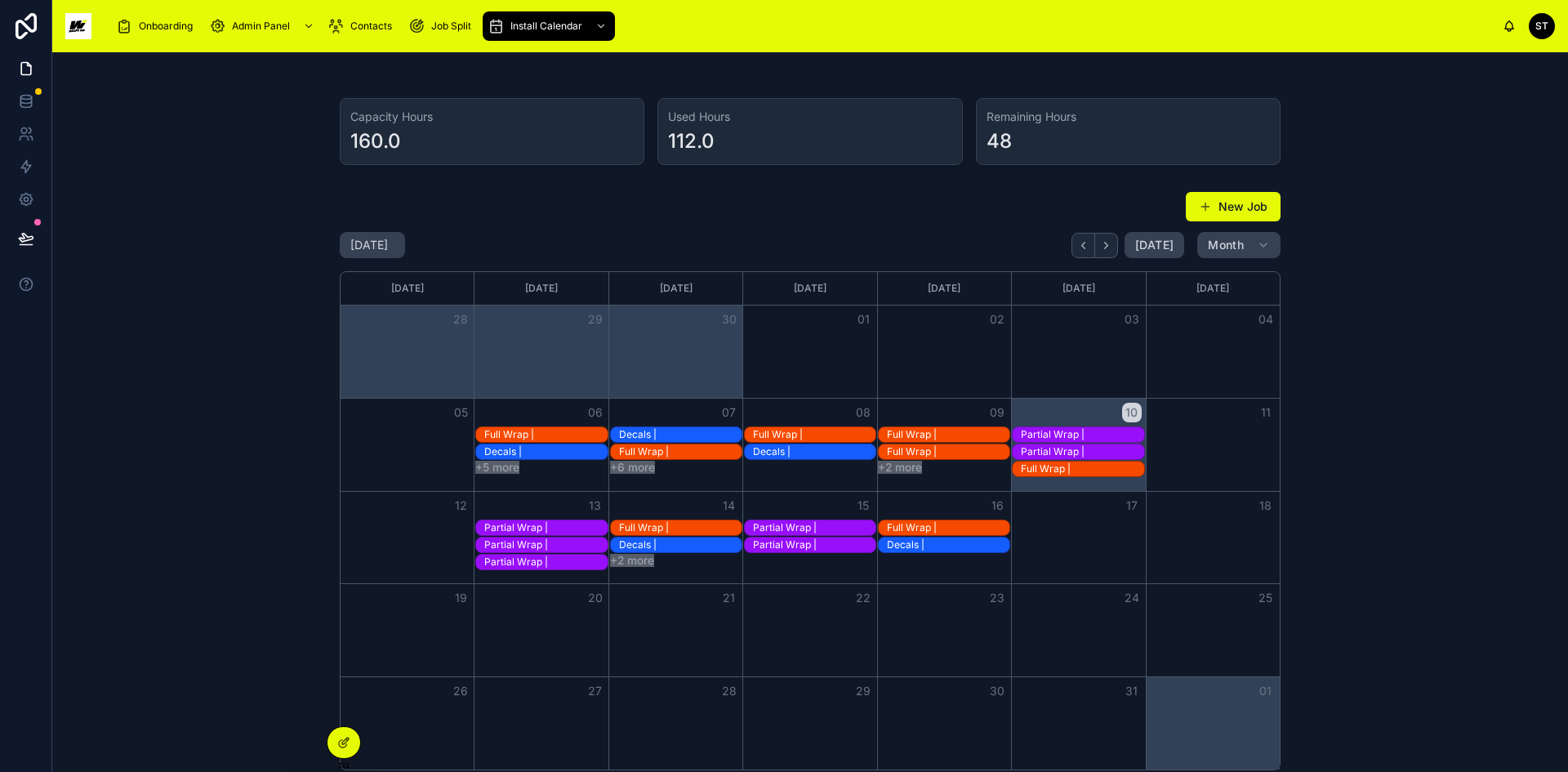
scroll to position [135, 0]
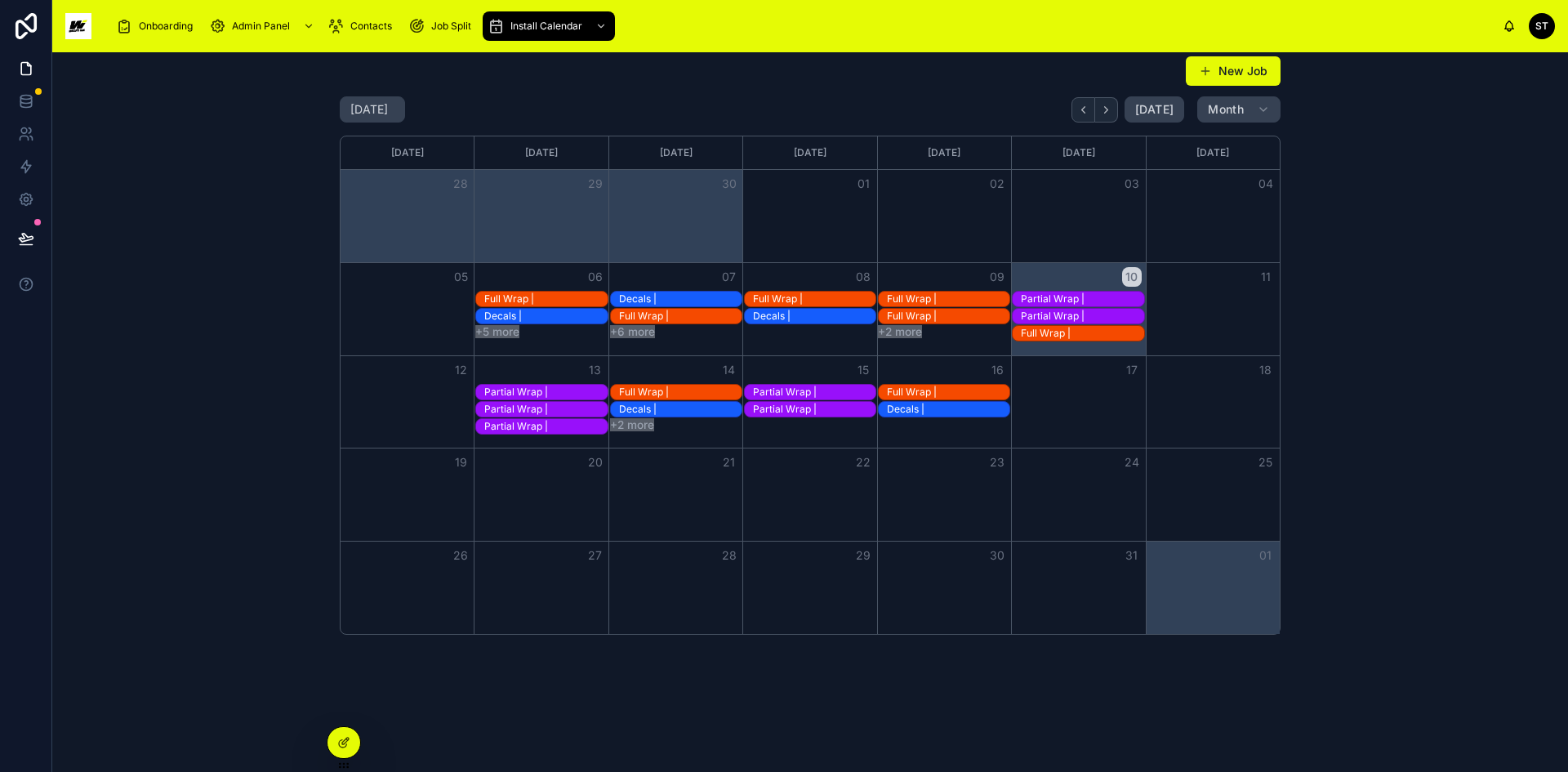
click at [1027, 377] on div "17" at bounding box center [1078, 370] width 134 height 28
click at [1248, 63] on button "New Job" at bounding box center [1233, 71] width 95 height 29
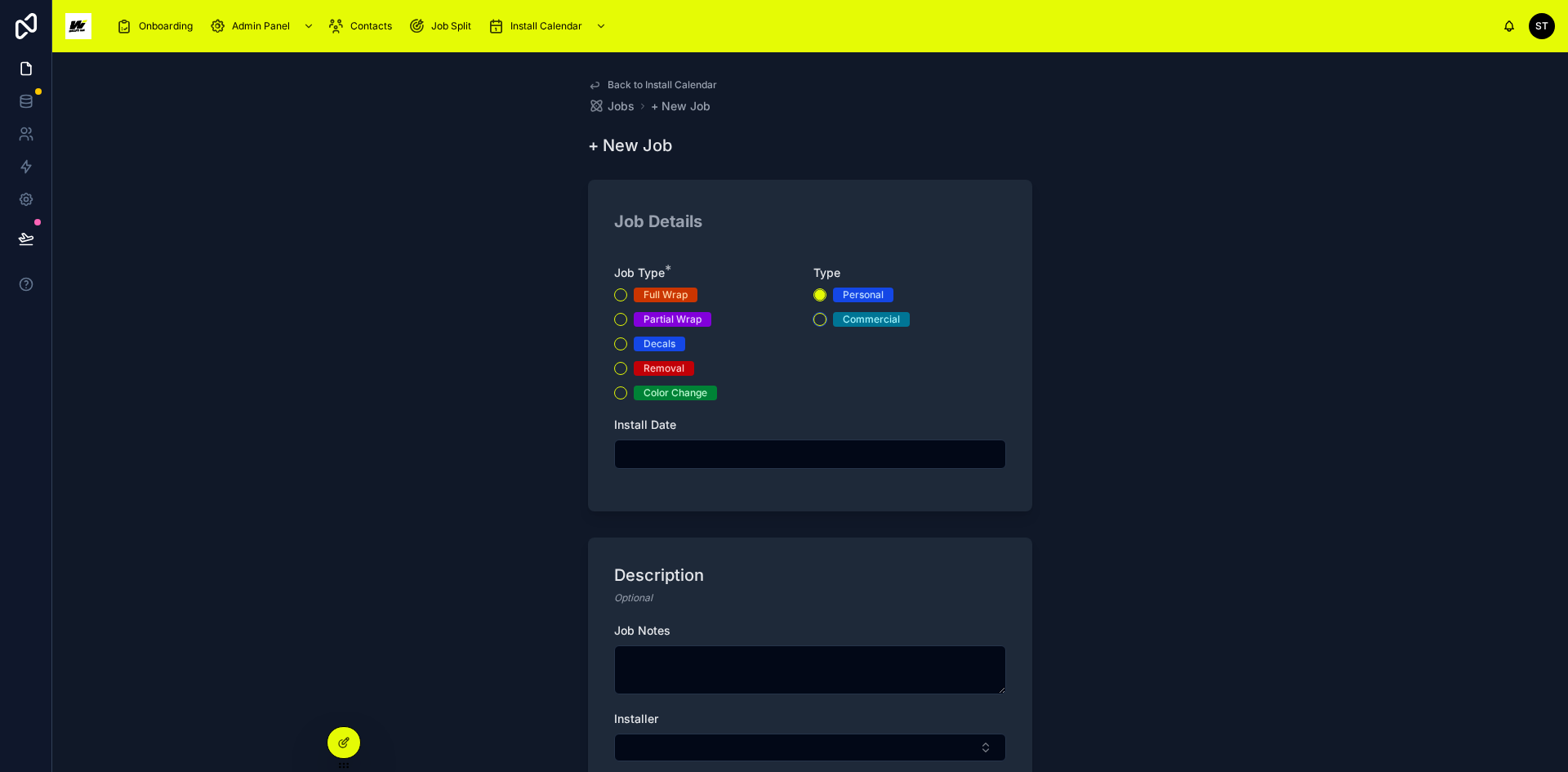
click at [813, 317] on button "Commercial" at bounding box center [820, 319] width 13 height 13
click at [617, 341] on button "Decals" at bounding box center [620, 344] width 13 height 13
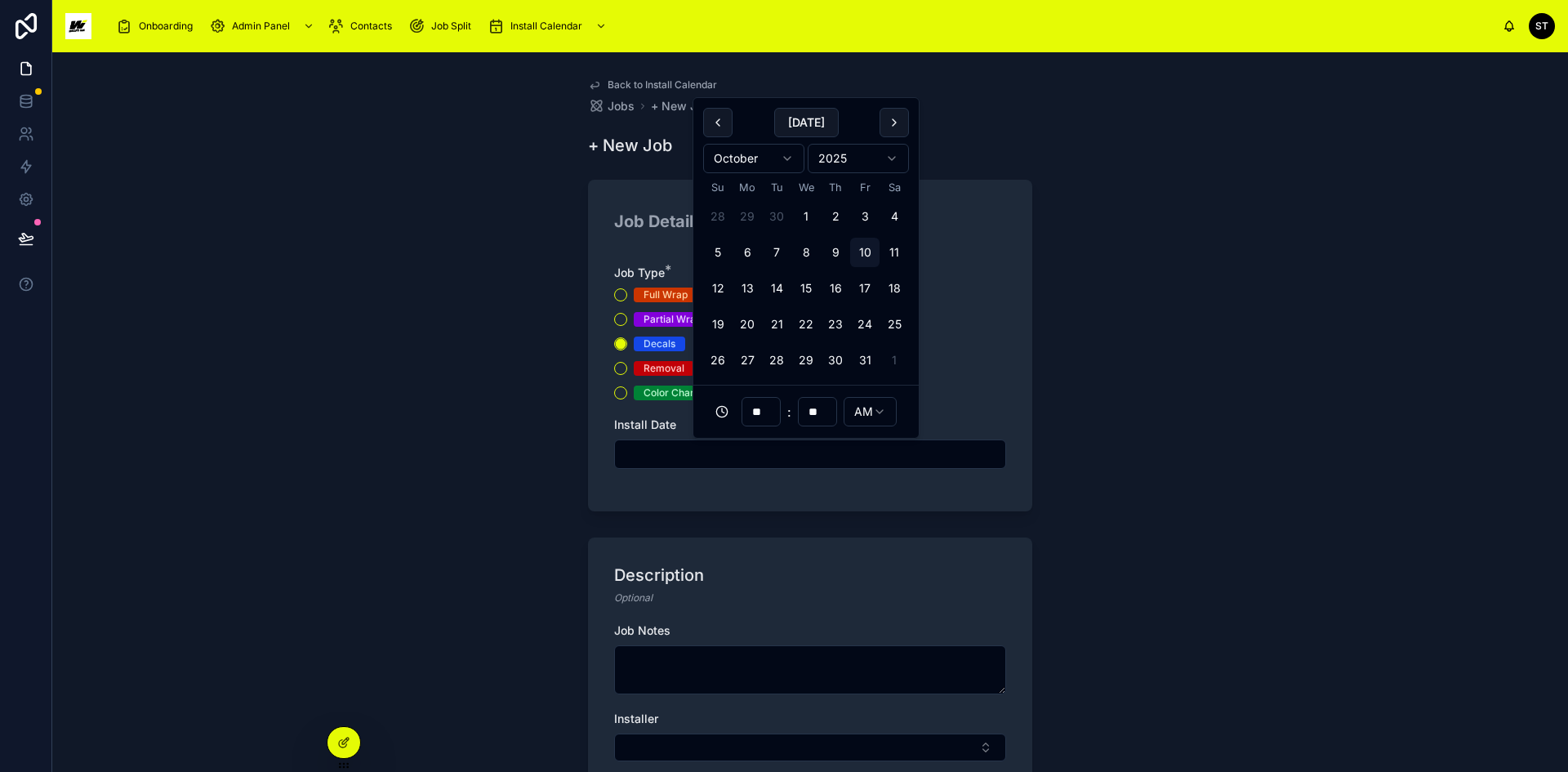
click at [656, 455] on input "text" at bounding box center [810, 454] width 390 height 23
click at [864, 286] on button "17" at bounding box center [865, 288] width 29 height 29
type input "**********"
click at [651, 651] on textarea at bounding box center [810, 669] width 392 height 49
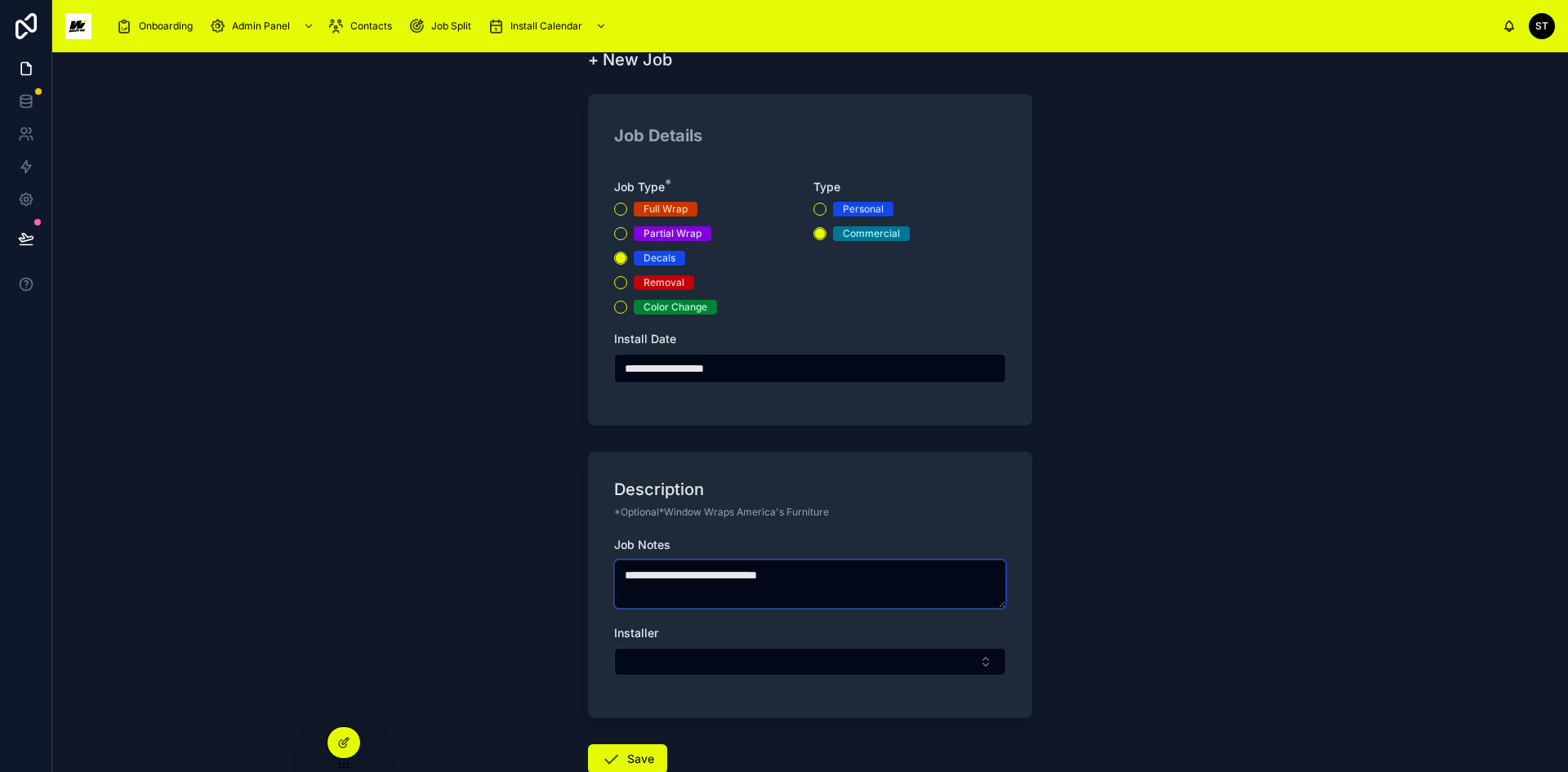
scroll to position [192, 0]
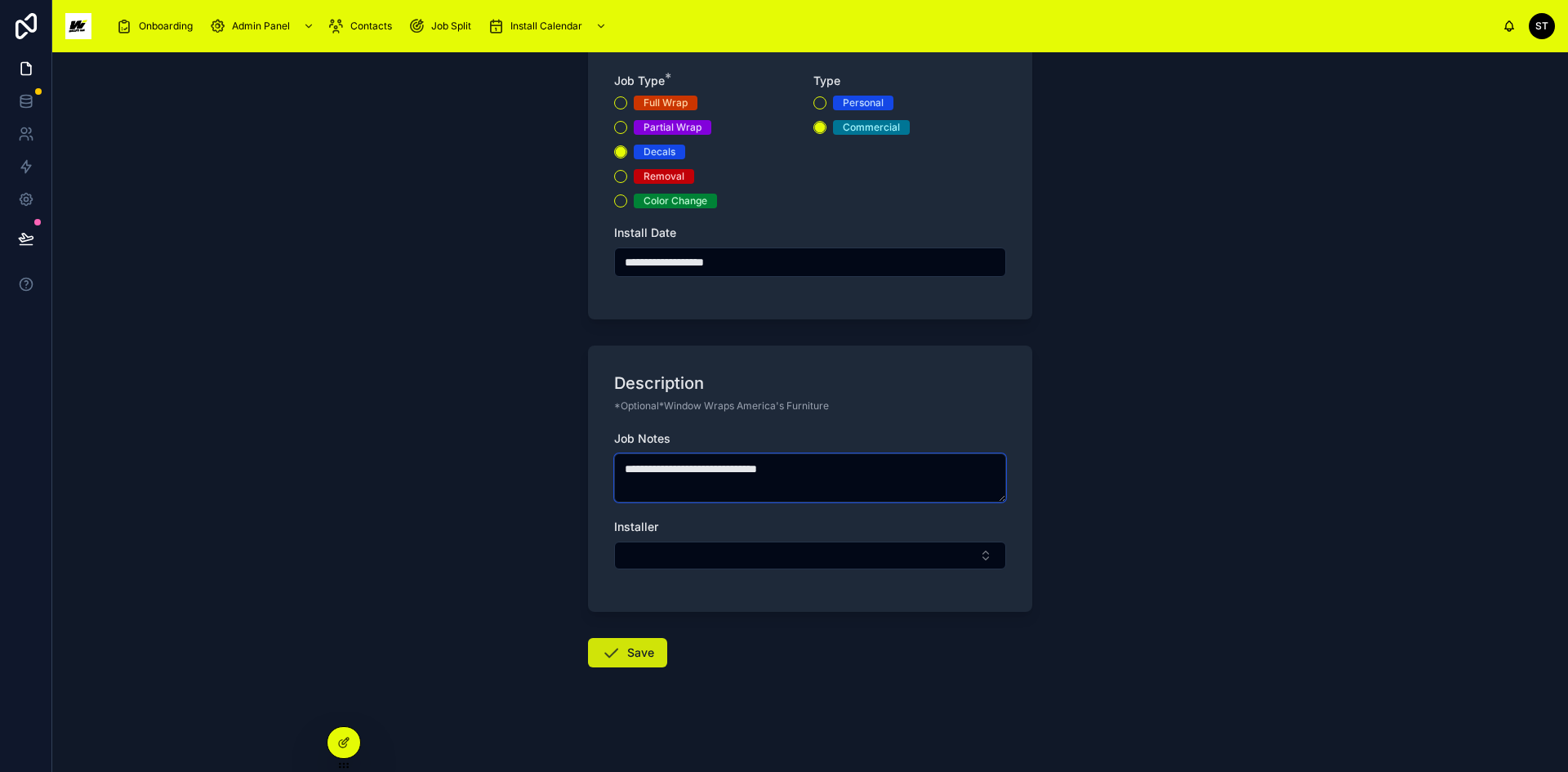
type textarea "**********"
click at [641, 649] on button "Save" at bounding box center [628, 652] width 79 height 29
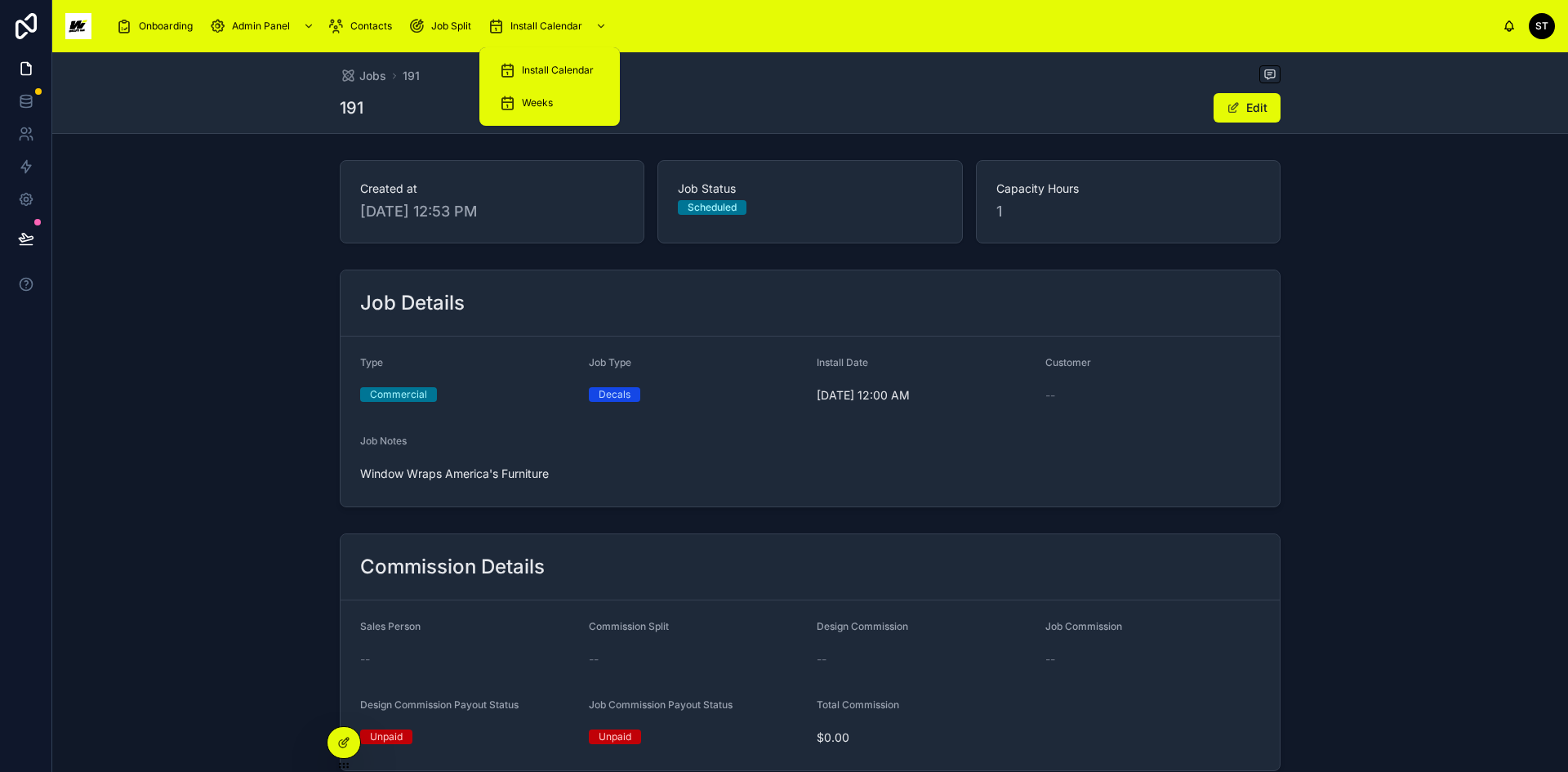
click at [561, 71] on span "Install Calendar" at bounding box center [558, 70] width 72 height 13
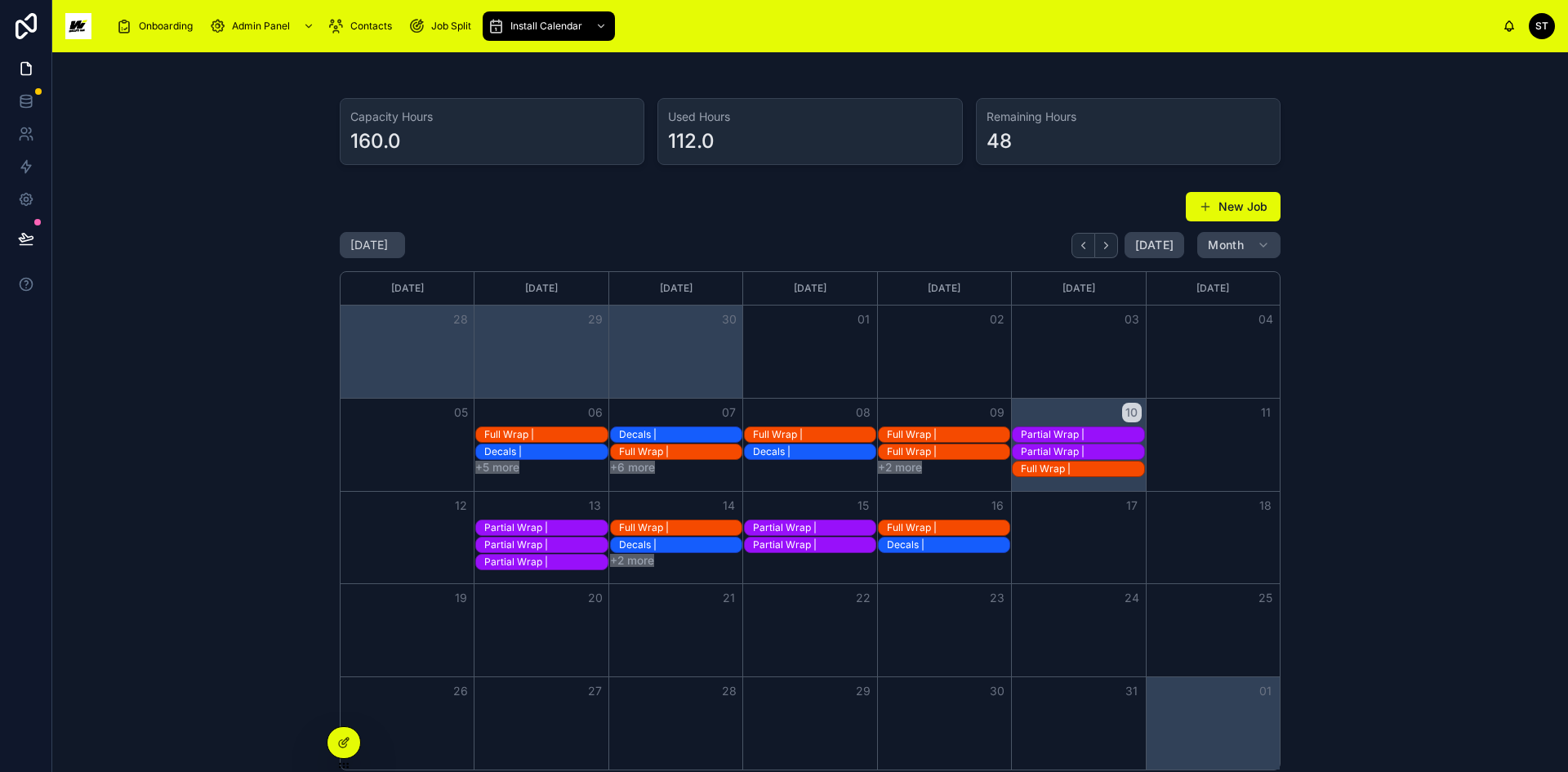
click at [932, 546] on div "Decals |" at bounding box center [948, 545] width 122 height 13
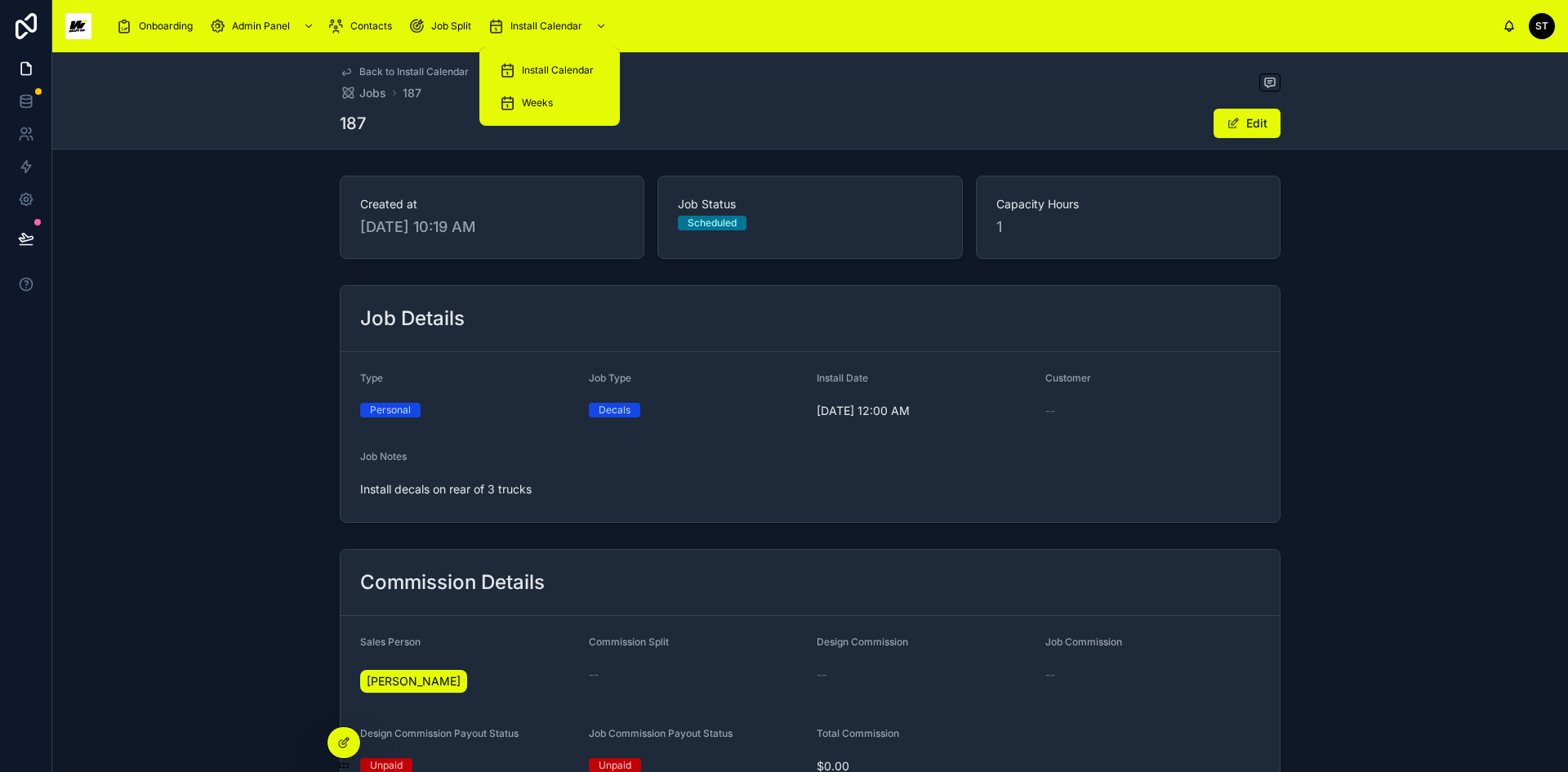
click at [558, 66] on span "Install Calendar" at bounding box center [558, 70] width 72 height 13
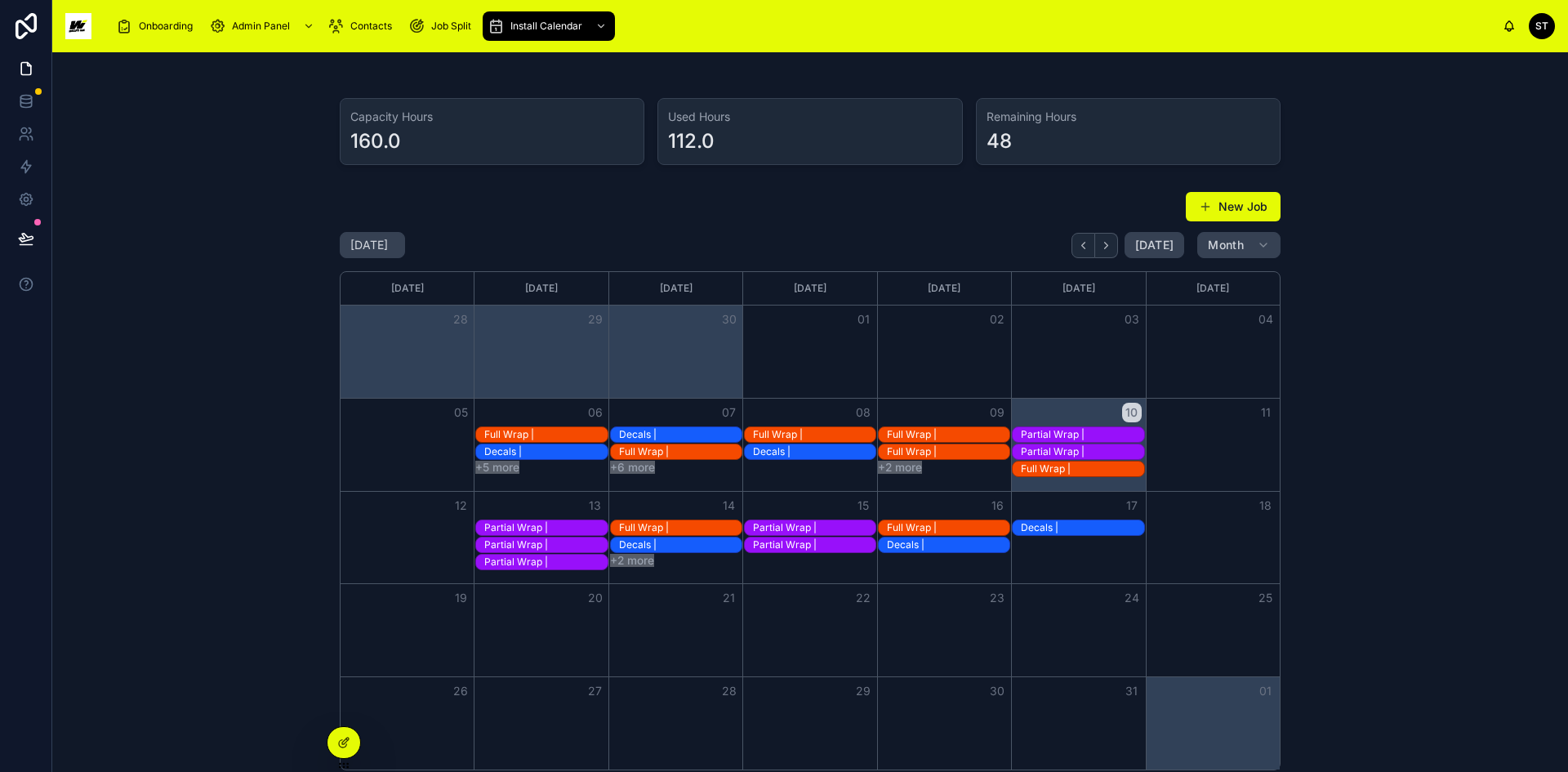
click at [925, 504] on div "16" at bounding box center [944, 505] width 134 height 28
click at [1228, 207] on button "New Job" at bounding box center [1233, 207] width 95 height 29
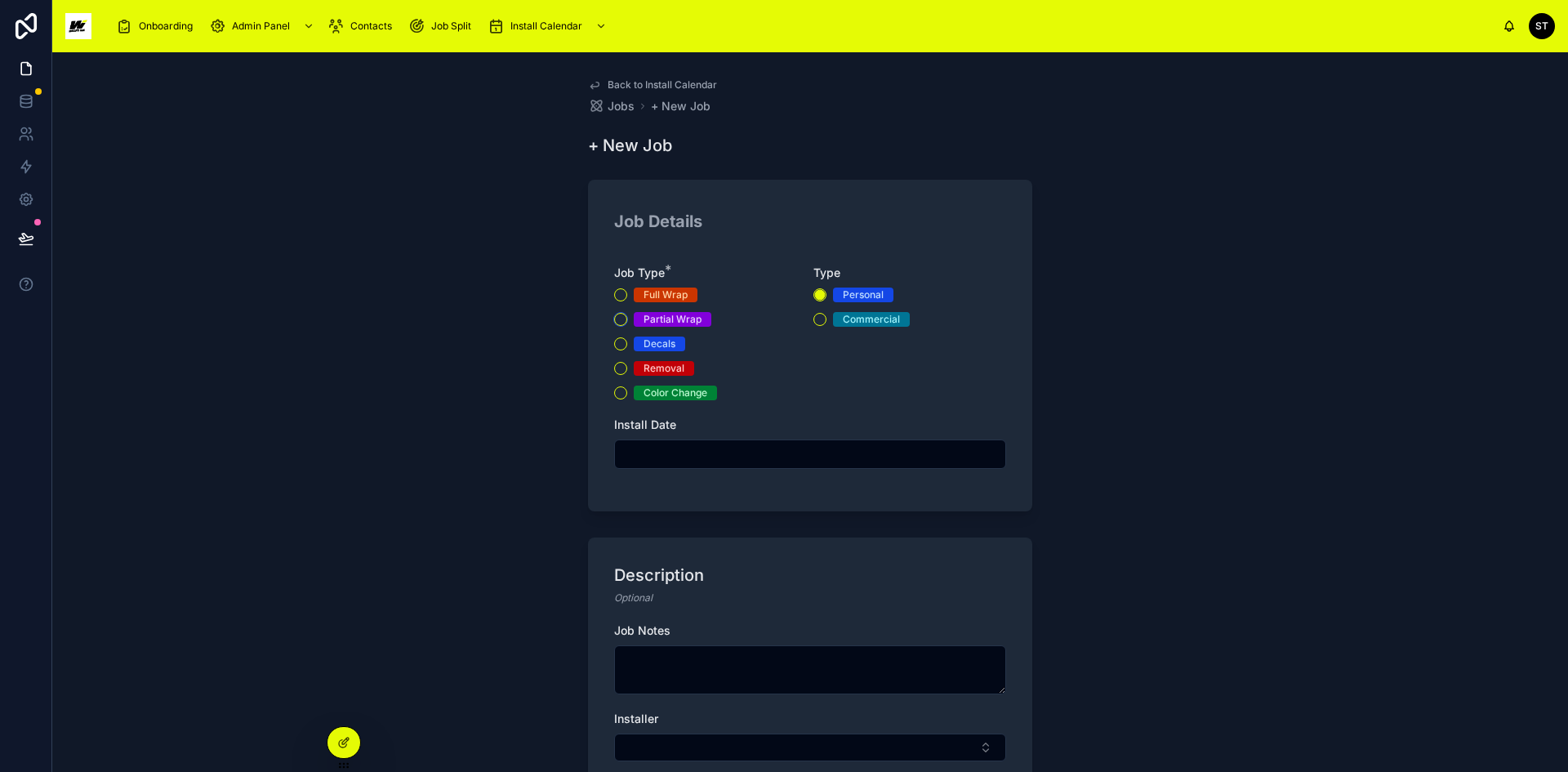
click at [616, 322] on button "Partial Wrap" at bounding box center [620, 319] width 13 height 13
click at [676, 449] on input "text" at bounding box center [810, 454] width 390 height 23
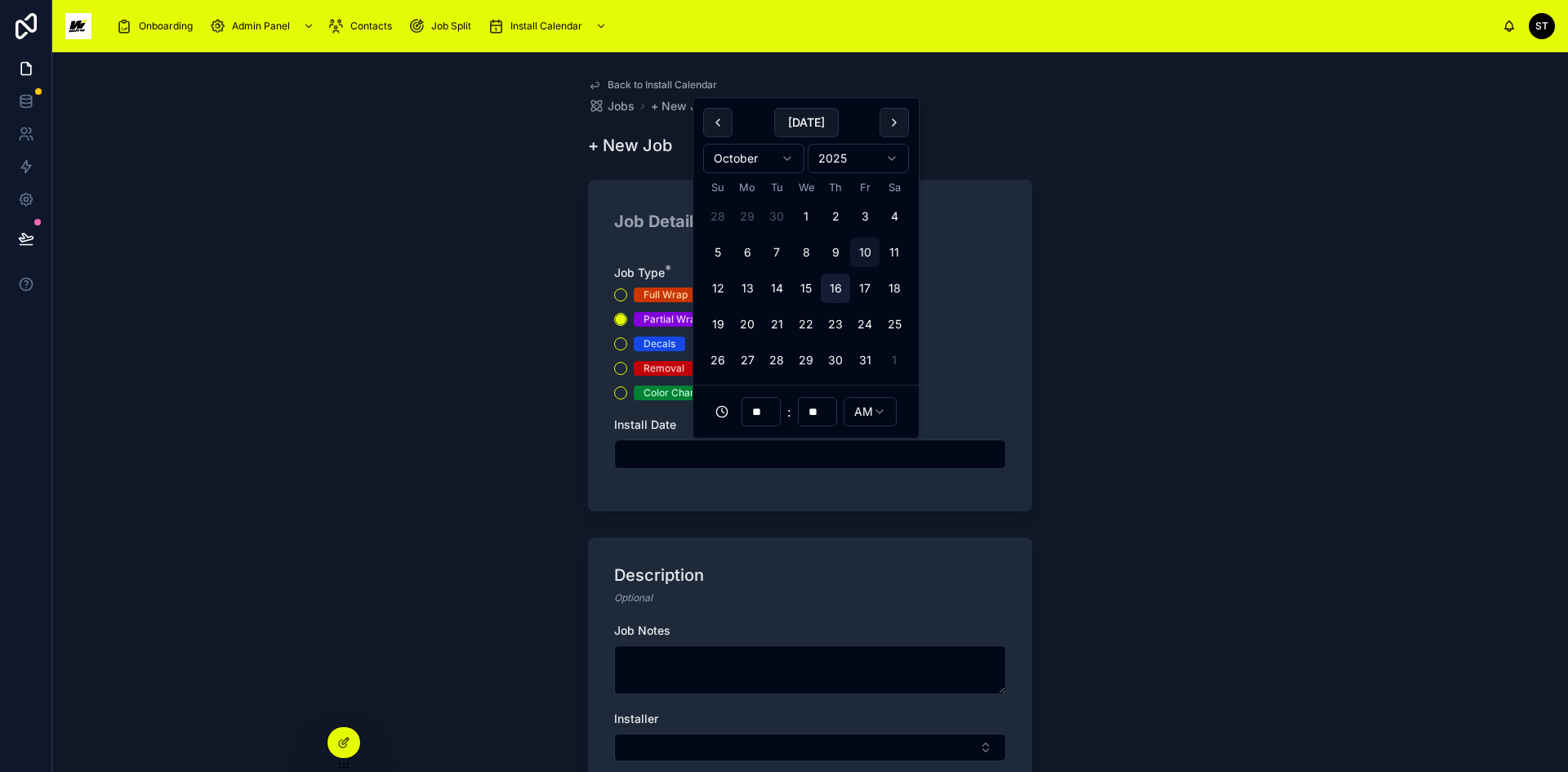
click at [828, 282] on button "16" at bounding box center [836, 288] width 29 height 29
type input "**********"
click at [669, 658] on textarea at bounding box center [810, 669] width 392 height 49
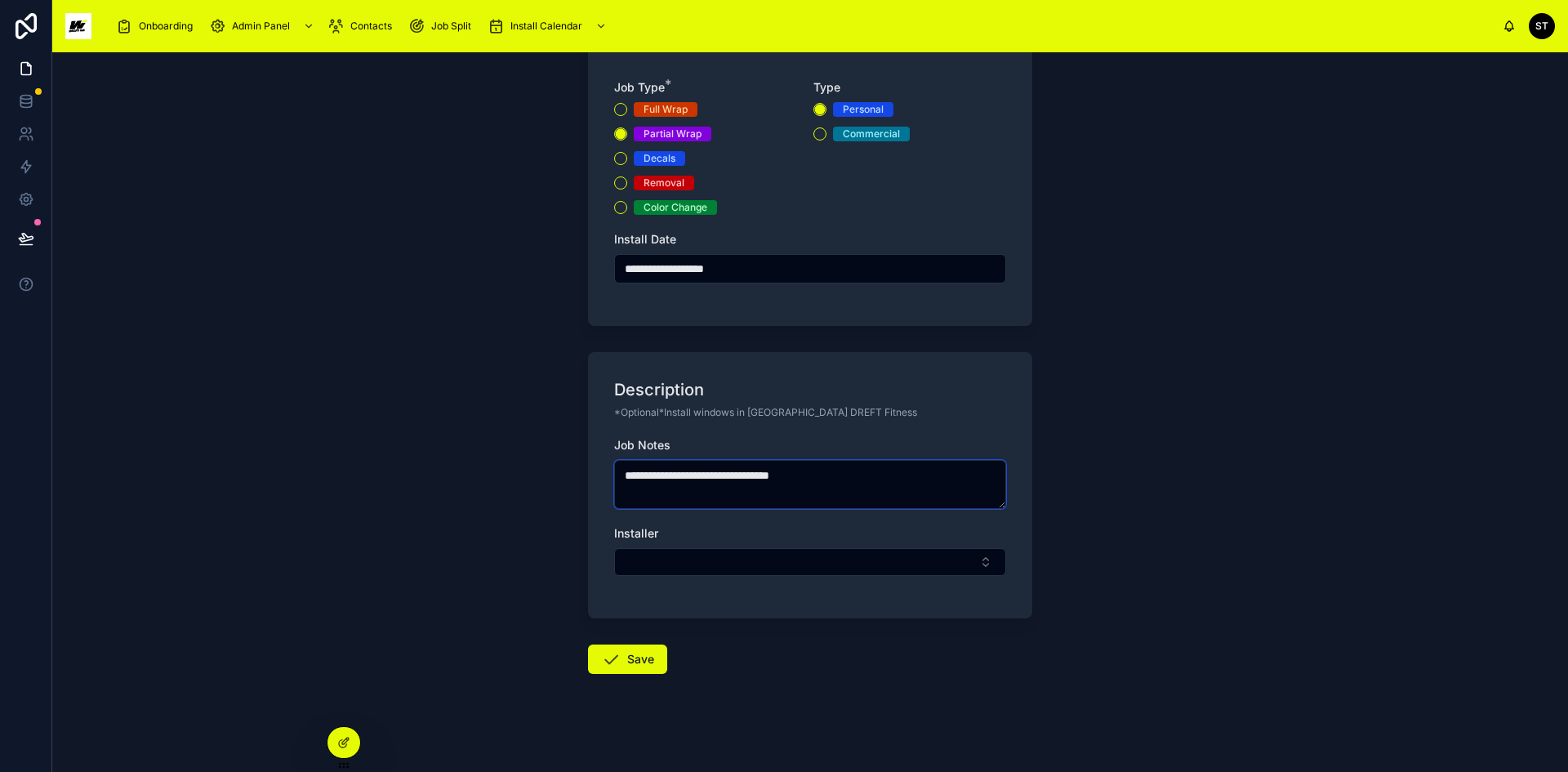
scroll to position [192, 0]
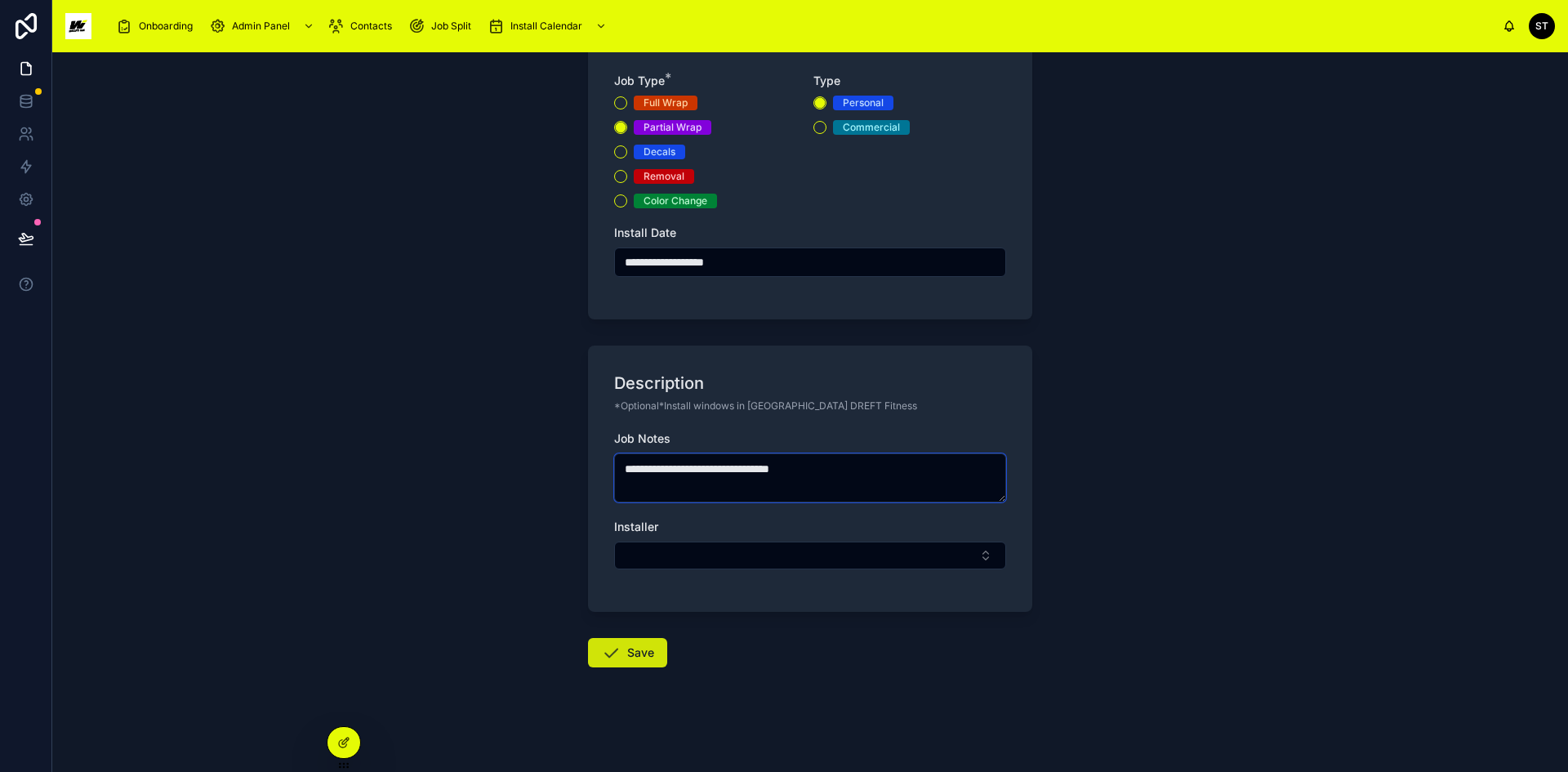
type textarea "**********"
click at [640, 654] on button "Save" at bounding box center [628, 652] width 79 height 29
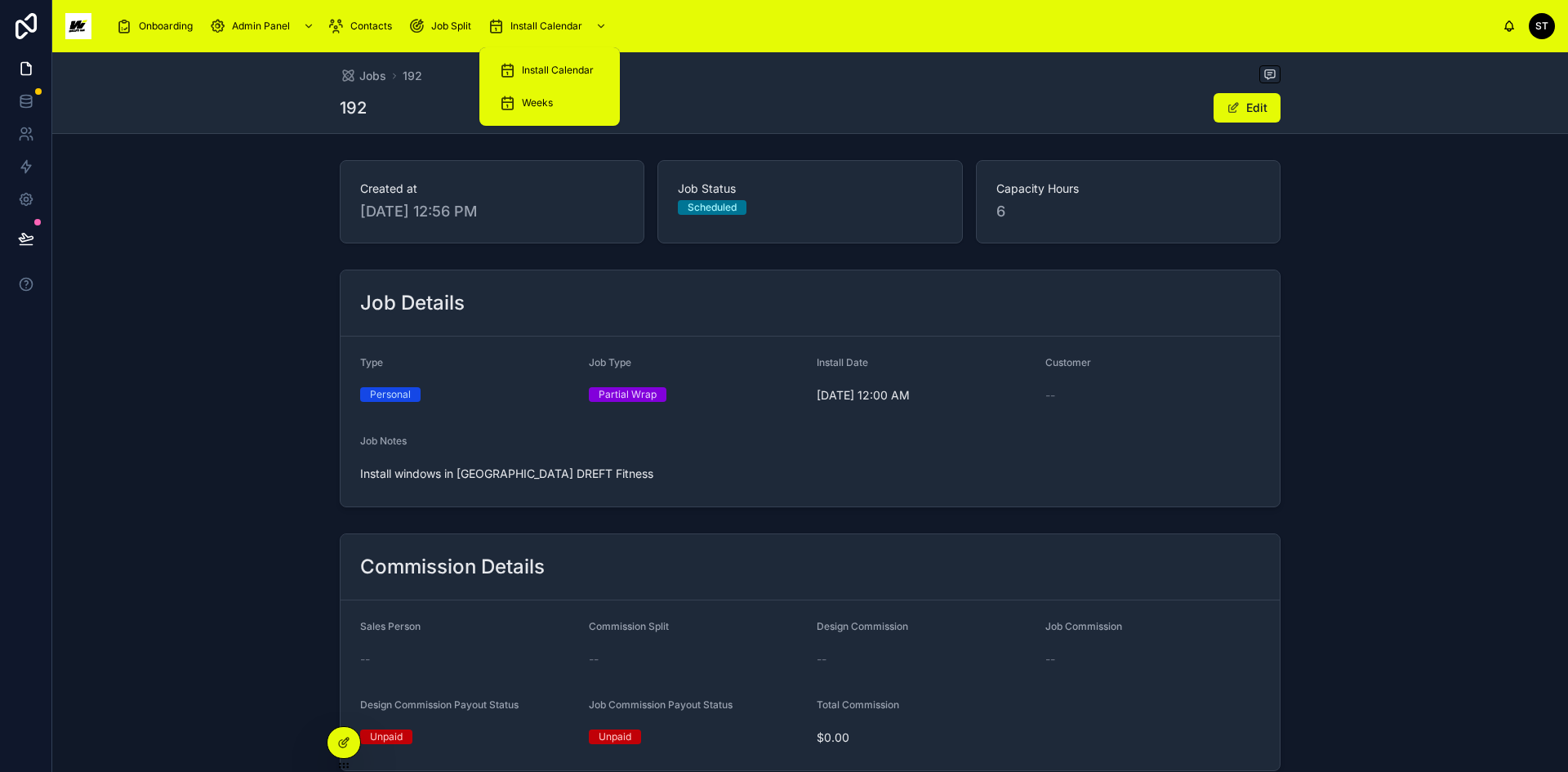
click at [550, 63] on div "Install Calendar" at bounding box center [549, 70] width 101 height 26
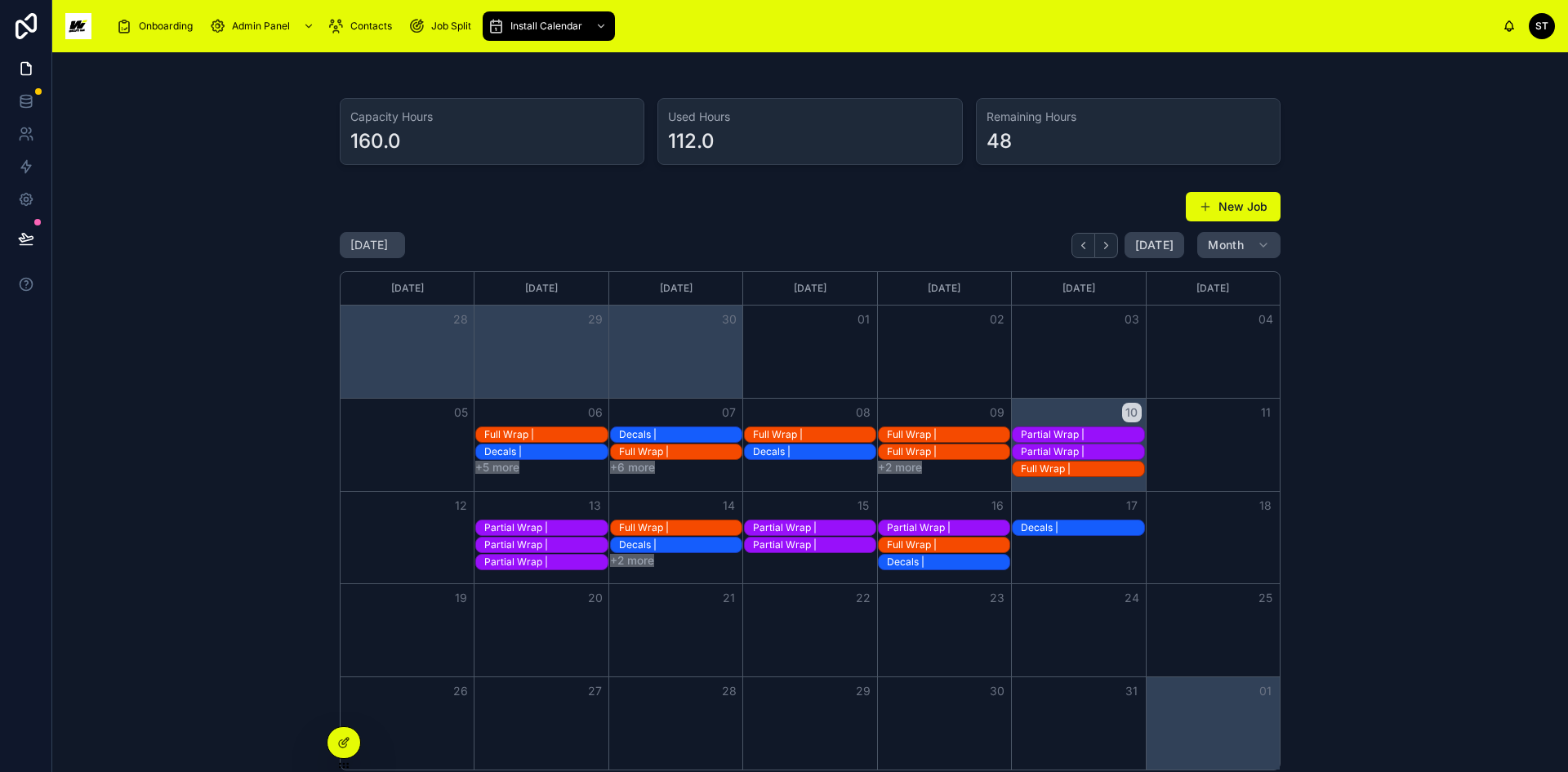
click at [636, 554] on button "+2 more" at bounding box center [632, 560] width 44 height 13
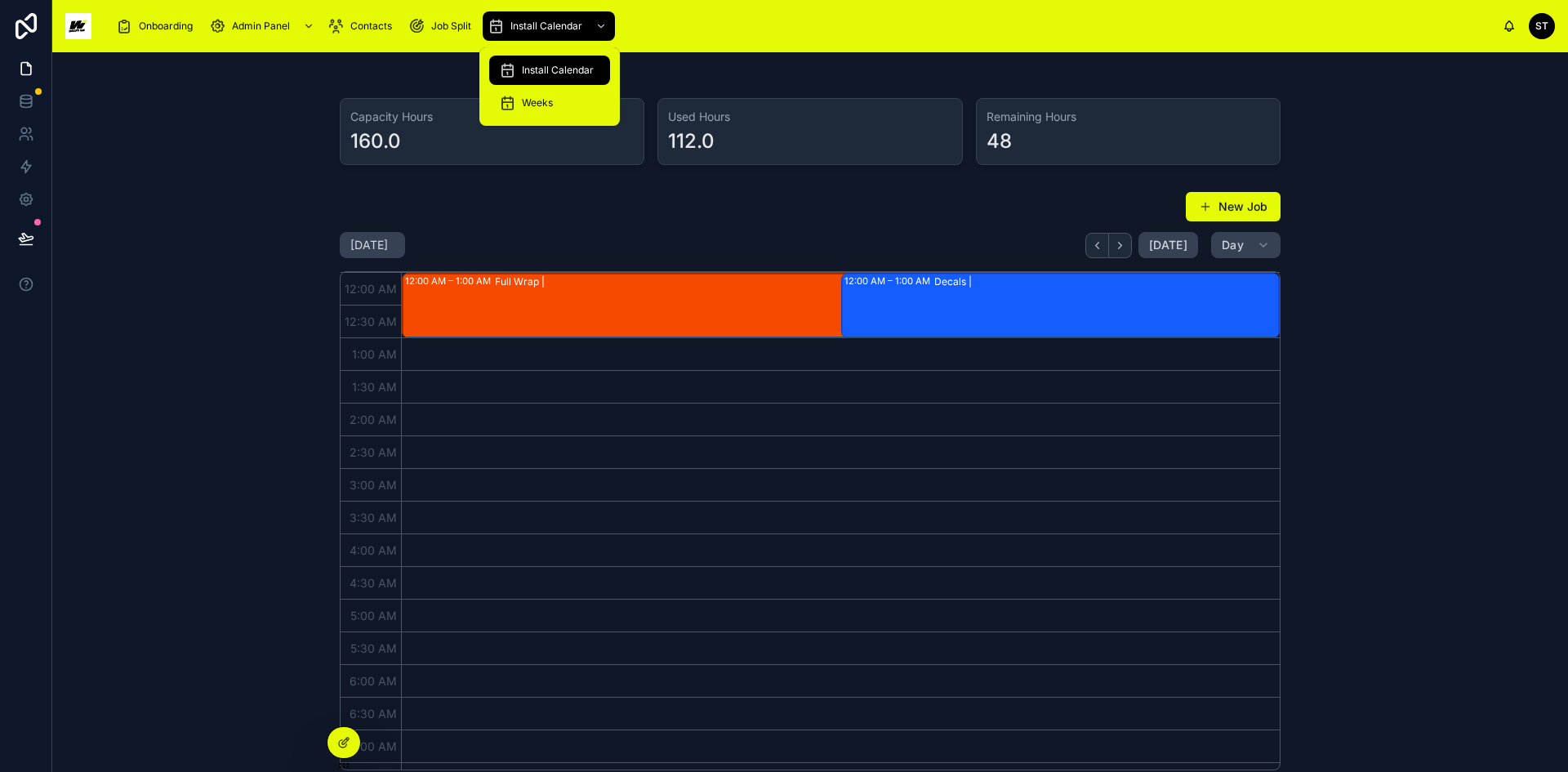
click at [551, 66] on span "Install Calendar" at bounding box center [558, 70] width 72 height 13
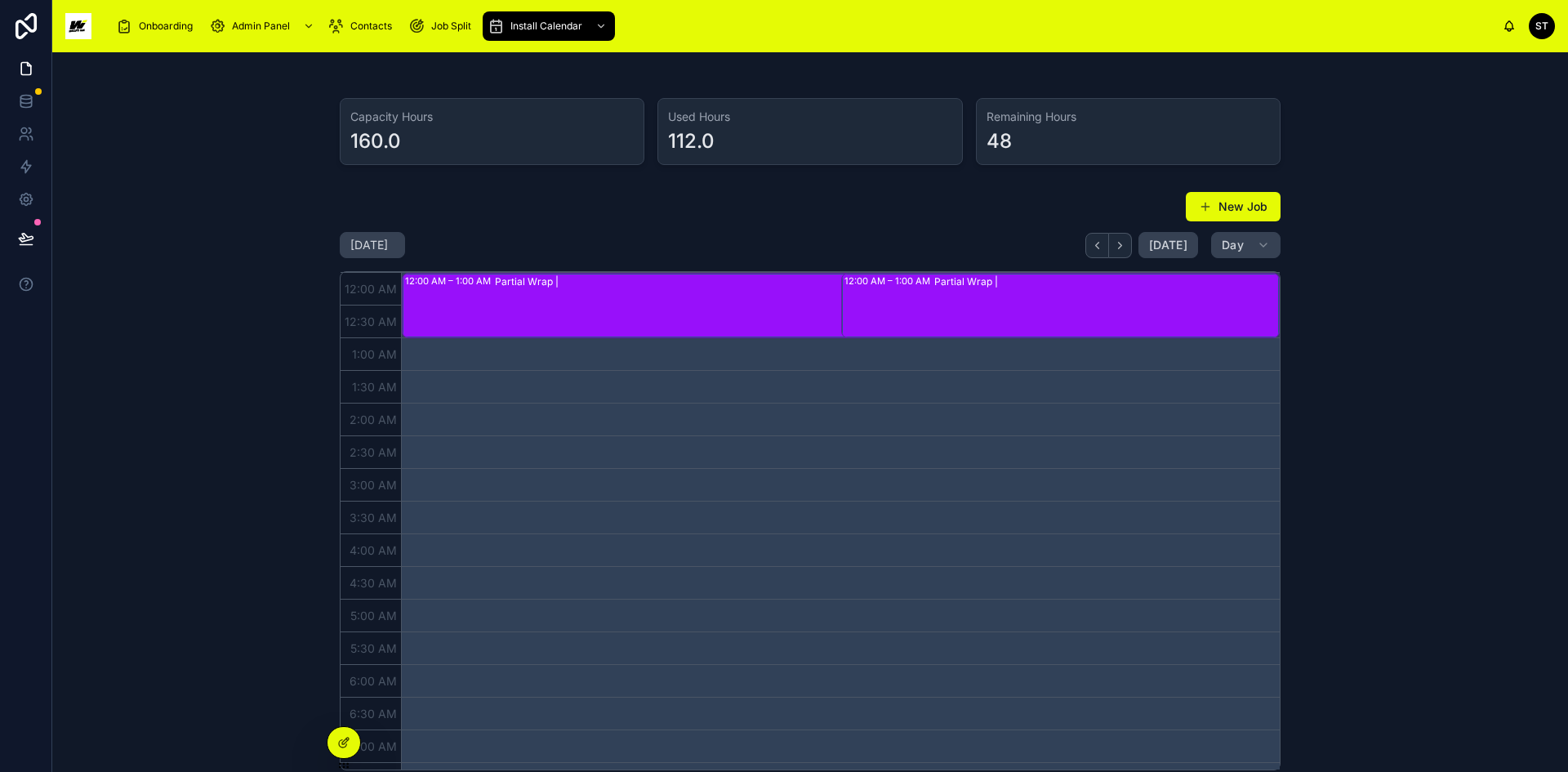
scroll to position [82, 0]
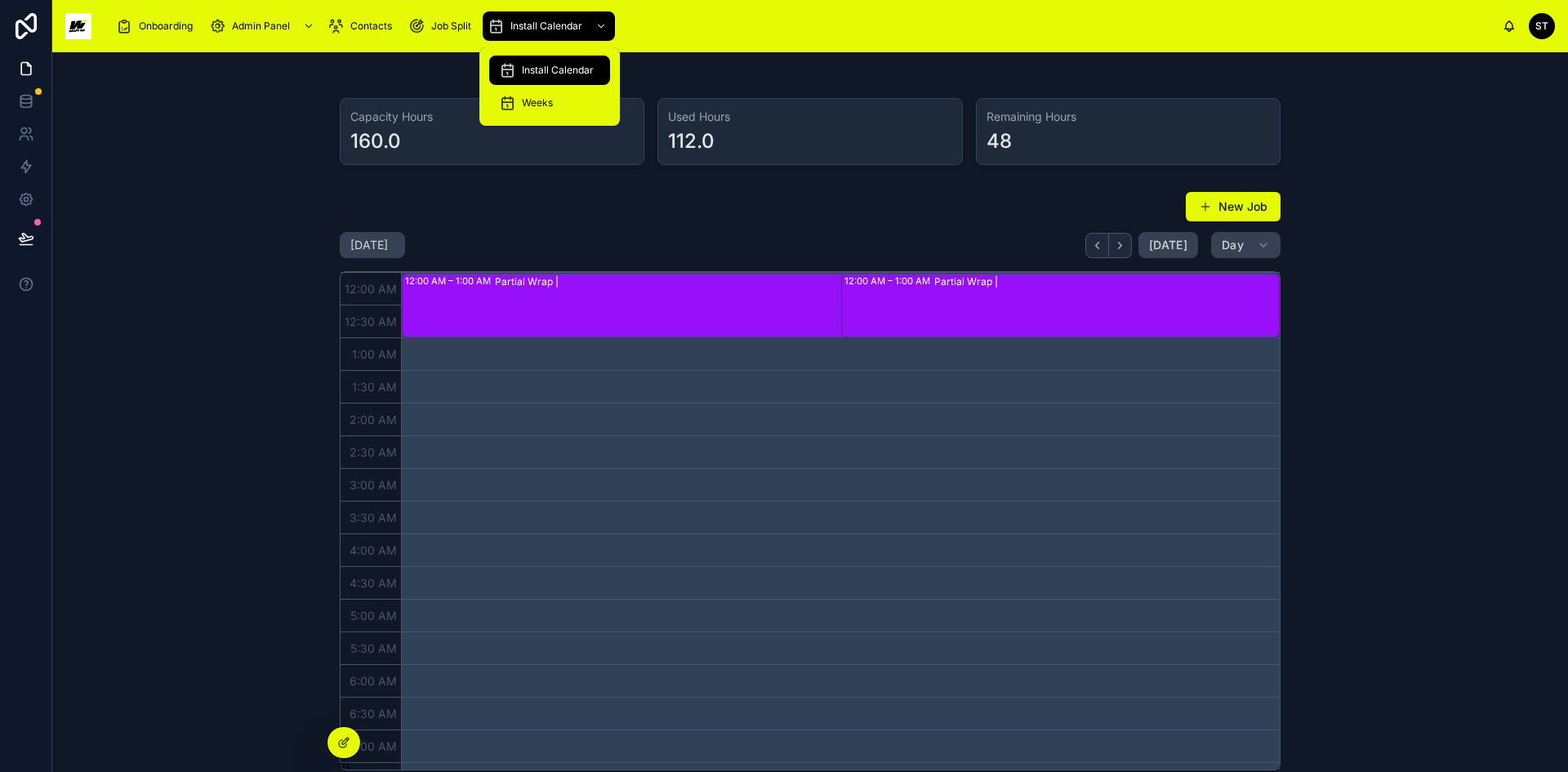
click at [550, 69] on span "Install Calendar" at bounding box center [558, 70] width 72 height 13
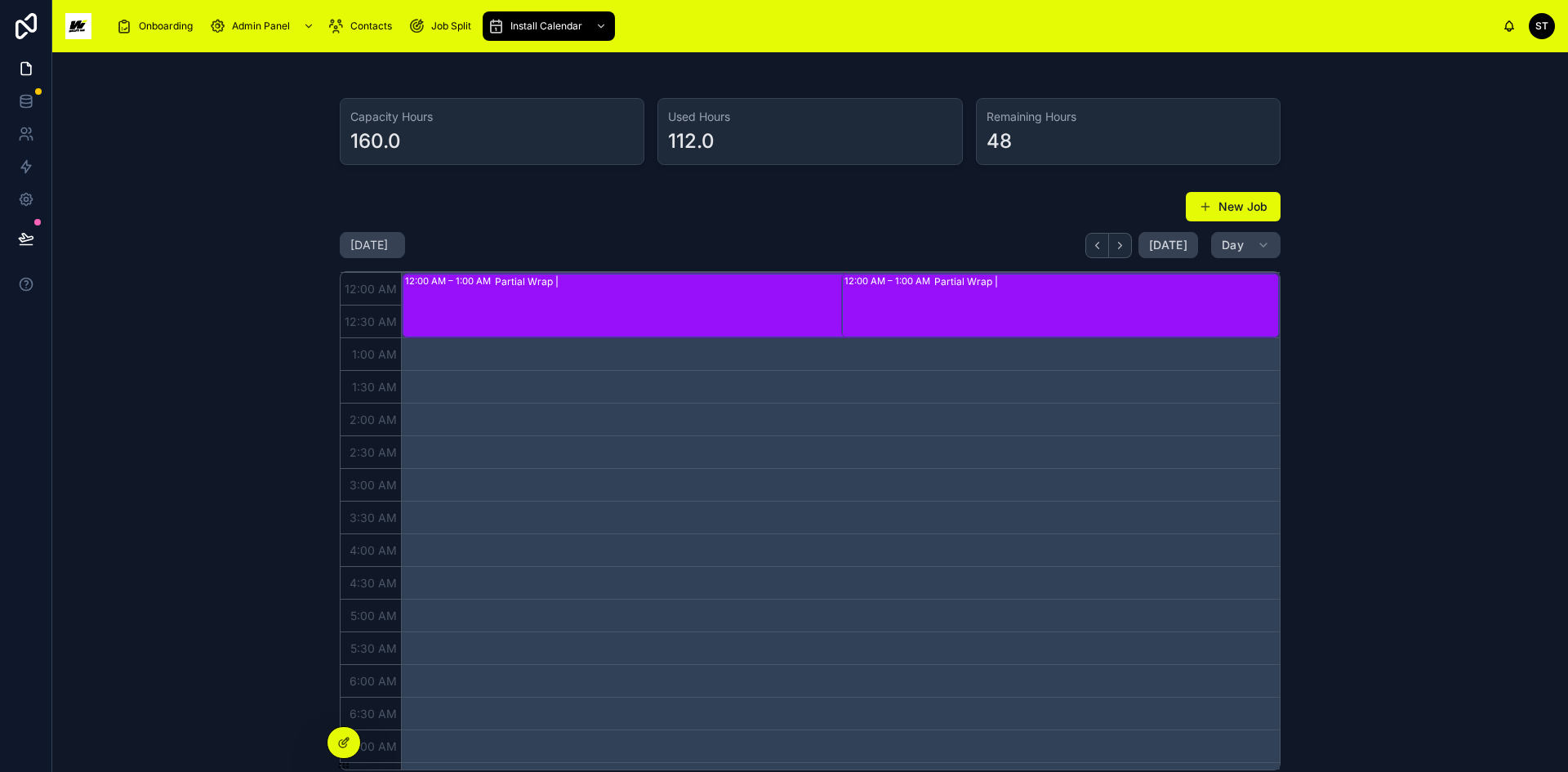
click at [1045, 76] on div at bounding box center [810, 72] width 1490 height 13
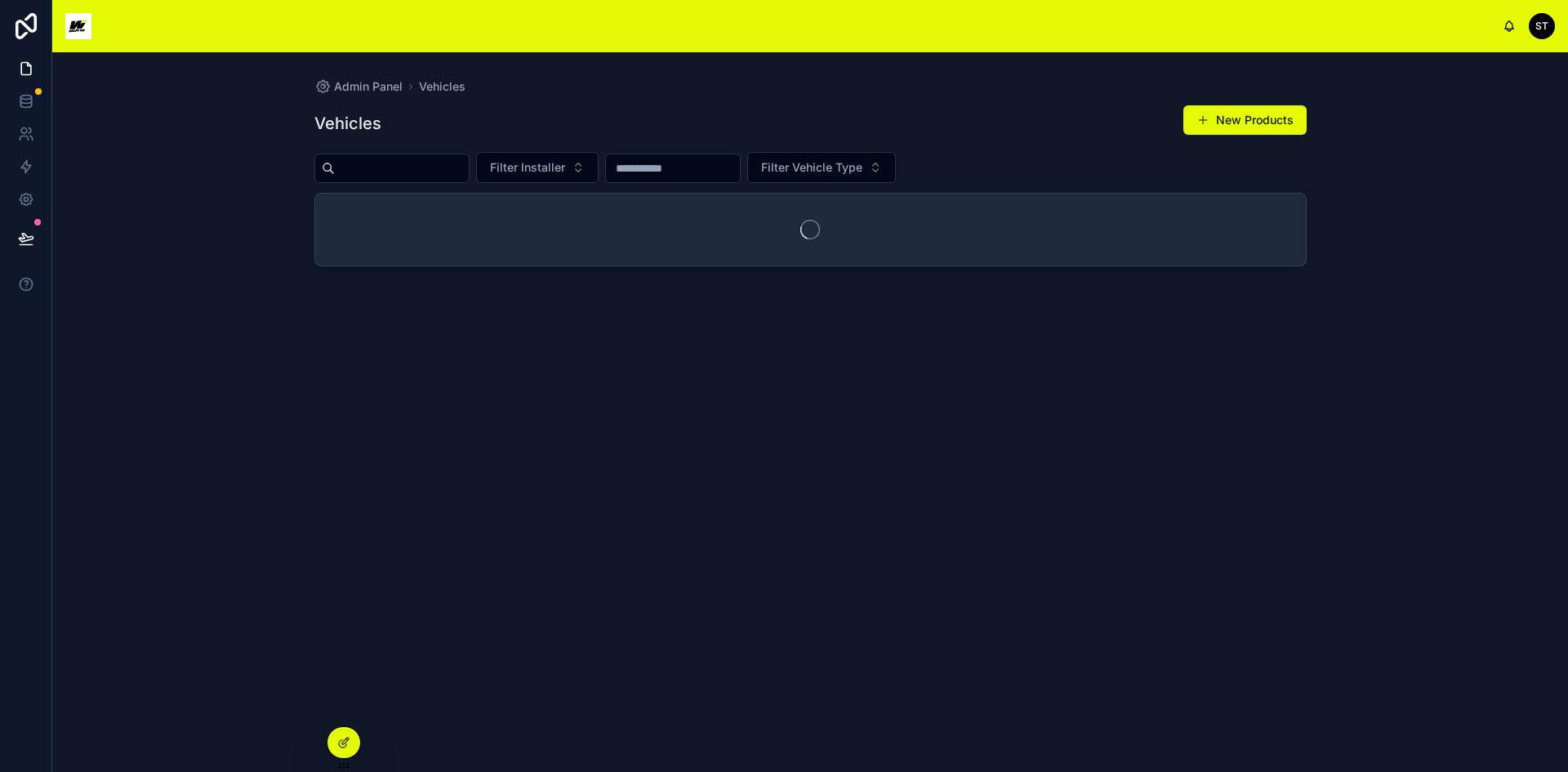
click at [211, 26] on span "Install Calendar" at bounding box center [175, 26] width 72 height 13
